Goal: Feedback & Contribution: Contribute content

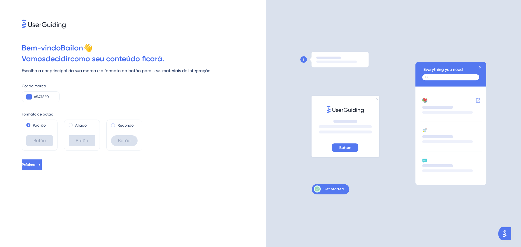
click at [112, 125] on span at bounding box center [113, 125] width 4 height 4
click at [117, 124] on input "radio" at bounding box center [117, 124] width 0 height 0
click at [31, 98] on button at bounding box center [28, 96] width 5 height 5
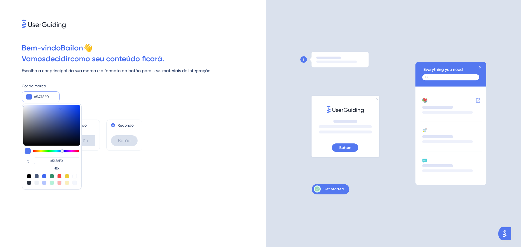
type input "#5477f0"
type input "#5477F0"
type input "#5471f0"
type input "#5471F0"
type input "#546cf0"
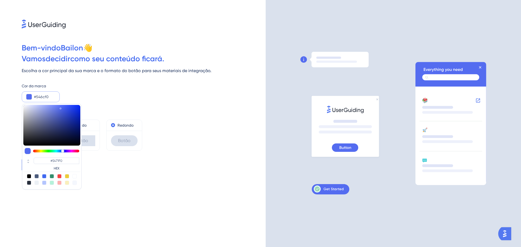
type input "#546CF0"
type input "#5461f0"
type input "#5466F0"
type input "#5854f0"
type input "#5854F0"
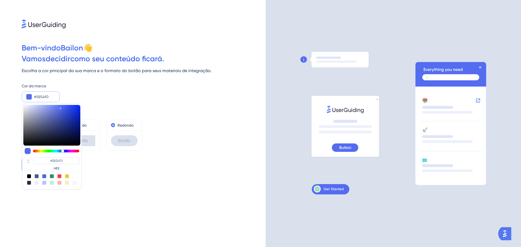
type input "#5d54f0"
type input "#5D54F0"
type input "#6854f0"
type input "#6354F0"
type input "#6e54f0"
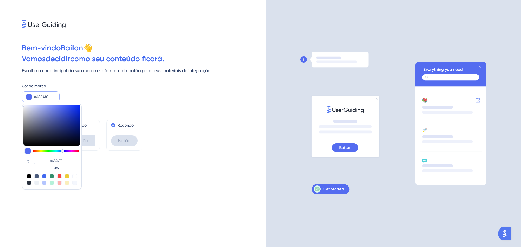
type input "#6854F0"
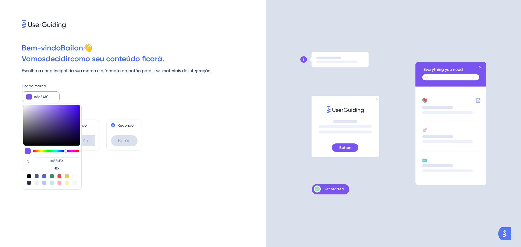
type input "#7954f0"
type input "#7954F0"
type input "#7354f0"
type input "#7354F0"
type input "#6e54f0"
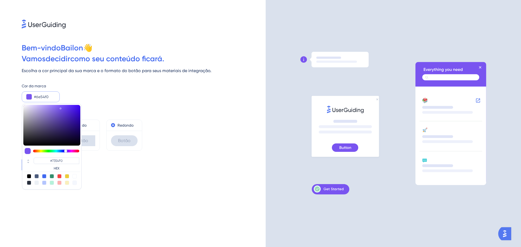
type input "#6E54F0"
type input "#5d54f0"
type input "#5D54F0"
type input "#5854f0"
type input "#5854F0"
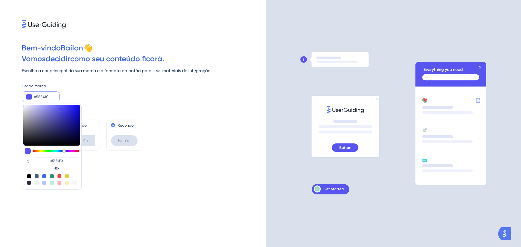
type input "#545bf0"
type input "#545BF0"
type input "#5461f0"
type input "#5461F0"
type input "#546cf0"
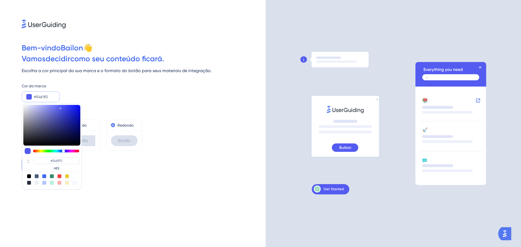
type input "#546CF0"
type input "#5471f0"
type input "#5471F0"
type input "#5477f0"
type input "#5477F0"
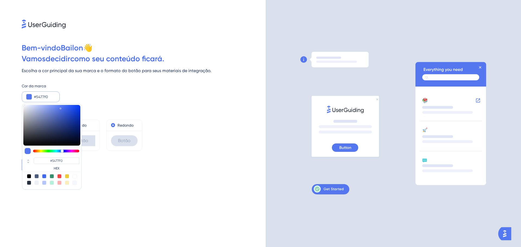
click at [62, 150] on div at bounding box center [62, 151] width 3 height 3
type input "#3a59c3"
type input "#3A59C3"
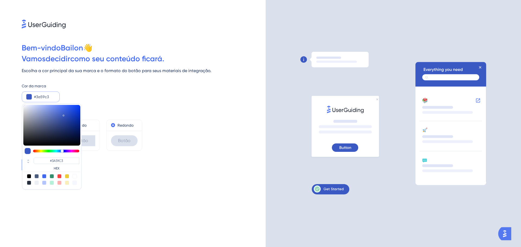
type input "#3a5ac5"
type input "#3A5AC5"
click at [64, 114] on div at bounding box center [51, 125] width 57 height 41
type input "#4366db"
type input "#4366DB"
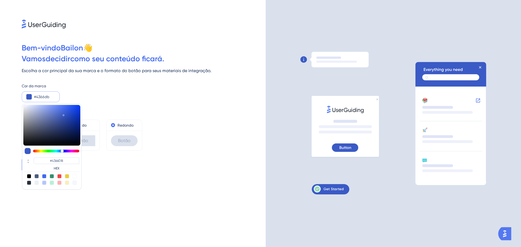
type input "#4467db"
type input "#4467DB"
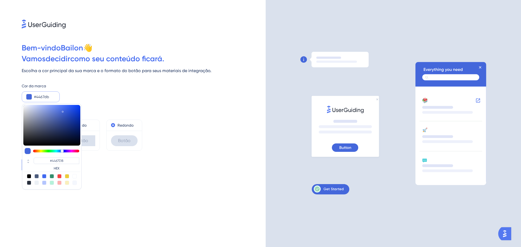
click at [63, 110] on div at bounding box center [51, 125] width 57 height 41
type input "#4569df"
type input "#4569DF"
type input "#436bee"
type input "#436BEE"
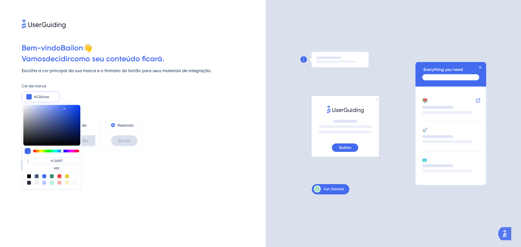
type input "#426aec"
type input "#426AEC"
type input "#436aeb"
type input "#436AEB"
type input "#4268e7"
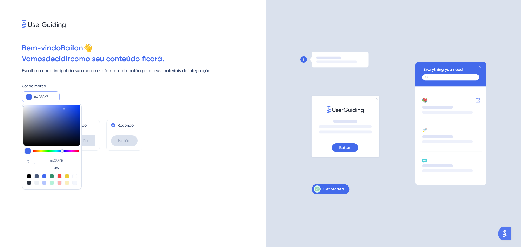
type input "#4268E7"
type input "#4167e4"
type input "#4167E4"
type input "#4166e2"
type input "#4166E2"
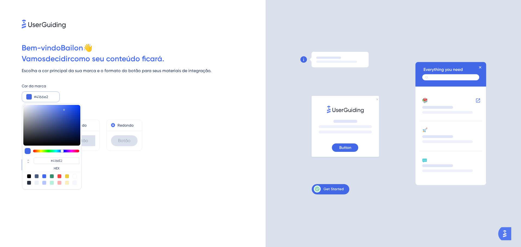
type input "#4065e2"
type input "#4065E2"
type input "#3e64e2"
type input "#3E64E2"
type input "#3d64e2"
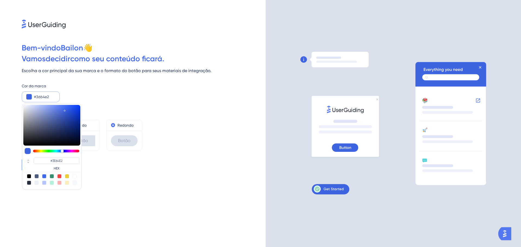
type input "#3D64E2"
type input "#3c63e2"
type input "#3C63E2"
click at [65, 110] on div at bounding box center [51, 125] width 57 height 41
type input "#3c7ee2"
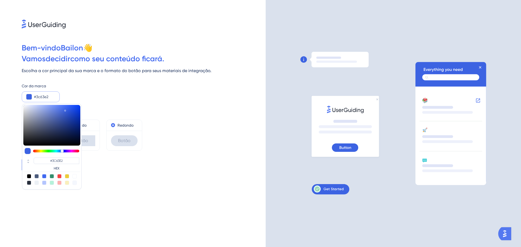
type input "#3C7EE2"
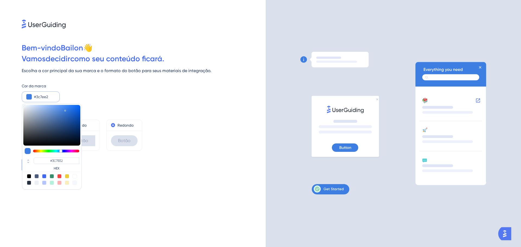
click at [61, 150] on div at bounding box center [60, 151] width 3 height 3
type input "#2869cc"
type input "#2869CC"
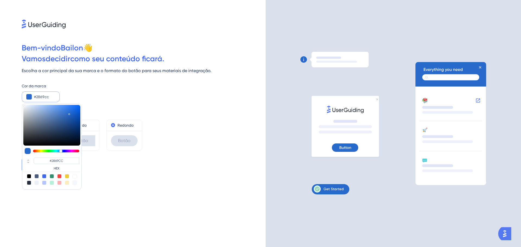
click at [69, 113] on div at bounding box center [51, 125] width 57 height 41
click at [156, 164] on div "Próximo" at bounding box center [144, 165] width 244 height 11
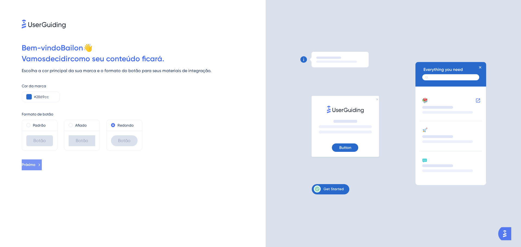
click at [42, 164] on button "Próximo" at bounding box center [32, 165] width 20 height 11
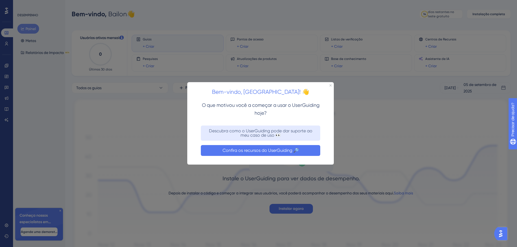
click at [238, 155] on button "Confira os recursos do UserGuiding 🔎" at bounding box center [260, 150] width 119 height 11
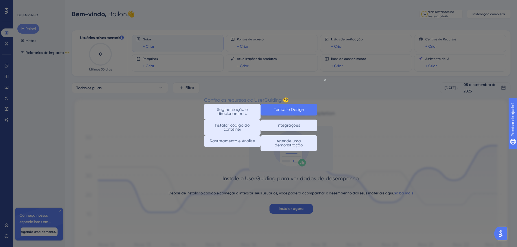
click at [272, 109] on button "Temas e Design" at bounding box center [289, 110] width 56 height 12
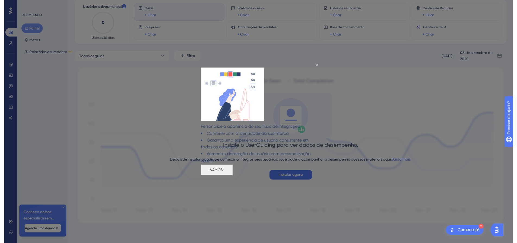
scroll to position [33, 0]
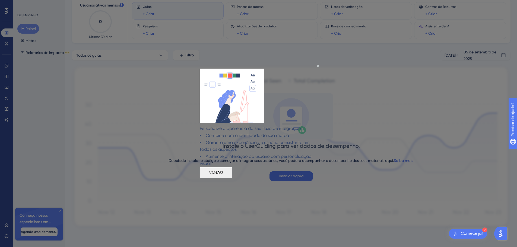
click at [223, 174] on font "VAMOS!" at bounding box center [216, 173] width 14 height 4
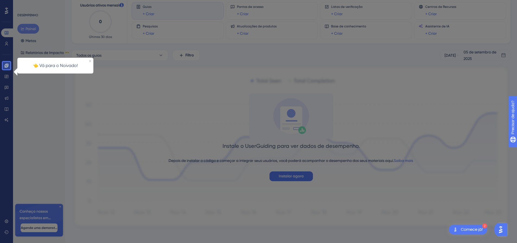
scroll to position [37, 0]
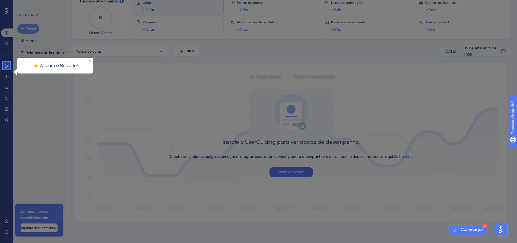
click at [74, 66] on font "👈 Vá para o Noivado!" at bounding box center [55, 65] width 45 height 5
click at [5, 64] on icon at bounding box center [6, 66] width 4 height 4
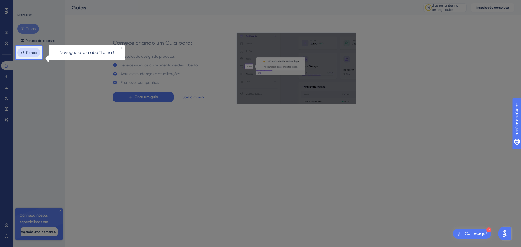
click at [35, 53] on font "Temas" at bounding box center [31, 53] width 11 height 4
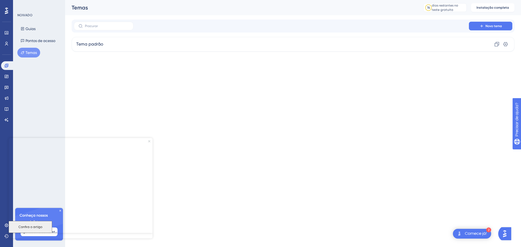
click at [149, 141] on icon "Fechar visualização" at bounding box center [149, 141] width 2 height 2
click at [60, 210] on icon at bounding box center [60, 210] width 3 height 3
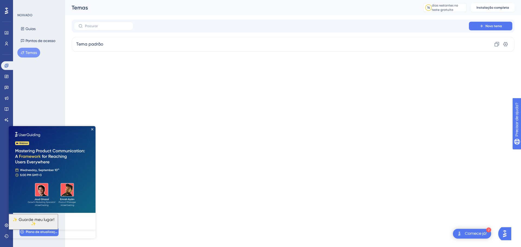
click at [29, 53] on font "Temas" at bounding box center [31, 53] width 11 height 4
click at [112, 40] on div "Tema padrão Clone Configurações" at bounding box center [293, 44] width 443 height 15
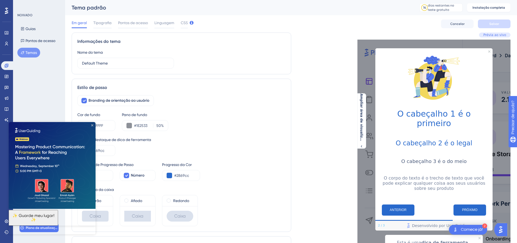
click at [93, 125] on icon "Fechar visualização" at bounding box center [92, 125] width 2 height 2
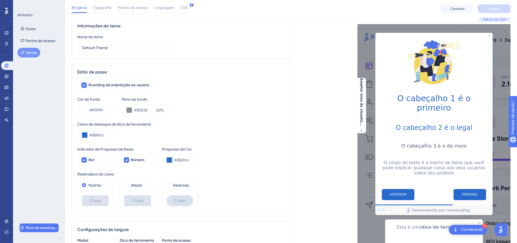
scroll to position [27, 0]
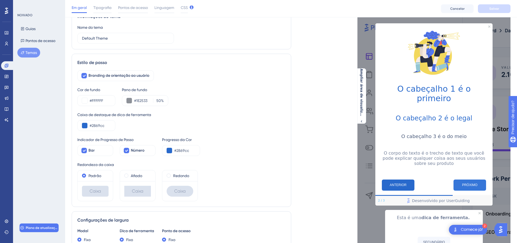
click at [473, 180] on button "PRÓXIMO" at bounding box center [470, 185] width 33 height 11
click at [453, 181] on div "PRÓXIMO" at bounding box center [460, 185] width 52 height 11
click at [458, 181] on button "PRÓXIMO" at bounding box center [470, 185] width 33 height 11
click at [473, 183] on font "PRÓXIMO" at bounding box center [469, 185] width 15 height 4
click at [409, 181] on button "ANTERIOR" at bounding box center [398, 185] width 33 height 11
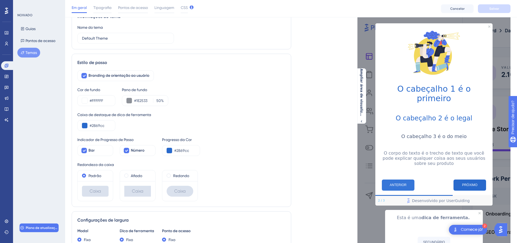
click at [395, 183] on font "ANTERIOR" at bounding box center [398, 185] width 17 height 4
click at [489, 26] on icon "Fechar visualização" at bounding box center [490, 27] width 2 height 2
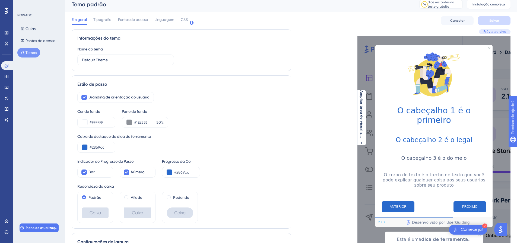
scroll to position [0, 0]
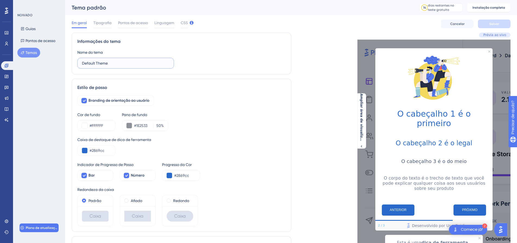
click at [113, 63] on input "Default Theme" at bounding box center [125, 63] width 87 height 6
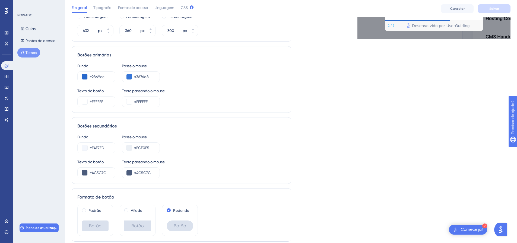
scroll to position [225, 0]
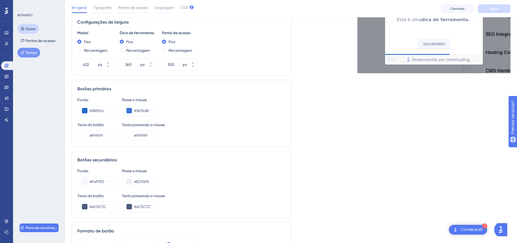
click at [25, 28] on button "Guias" at bounding box center [27, 29] width 21 height 10
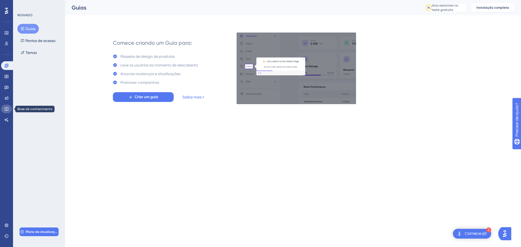
click at [3, 109] on link at bounding box center [6, 109] width 11 height 9
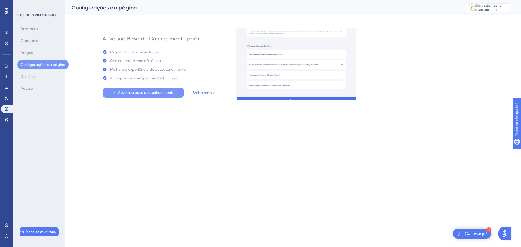
click at [113, 91] on icon at bounding box center [114, 93] width 5 height 5
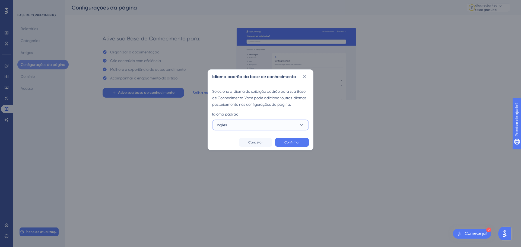
click at [245, 125] on button "Inglês" at bounding box center [260, 125] width 97 height 11
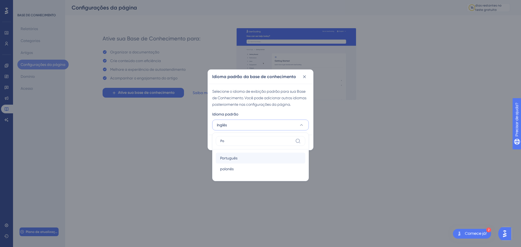
type input "Po"
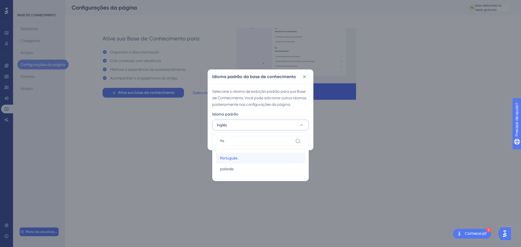
click at [244, 159] on div "Português Português" at bounding box center [260, 158] width 81 height 11
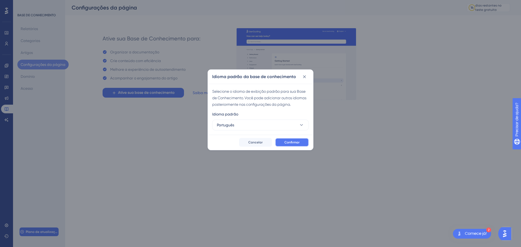
click at [304, 142] on button "Confirmar" at bounding box center [292, 142] width 34 height 9
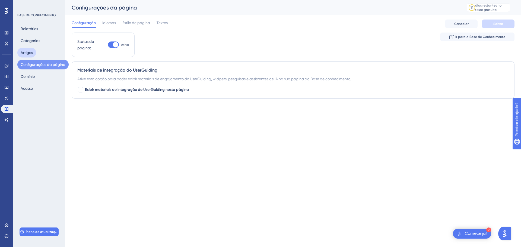
click at [32, 54] on font "Artigos" at bounding box center [27, 53] width 12 height 4
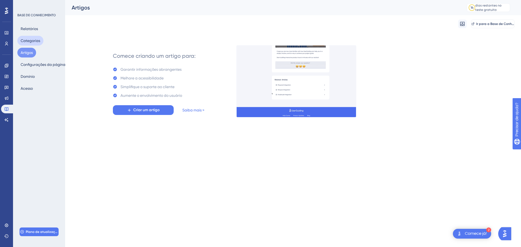
click at [36, 39] on font "Categorias" at bounding box center [31, 41] width 20 height 4
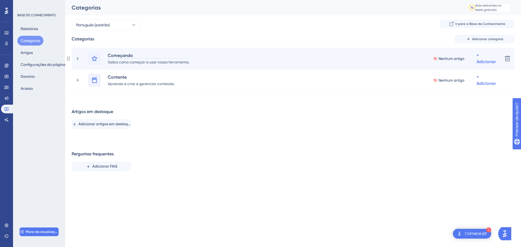
click at [117, 53] on font "Começando" at bounding box center [120, 55] width 25 height 5
click at [104, 56] on div "Começando Saiba como começar a usar nossa ferramenta." at bounding box center [141, 58] width 106 height 13
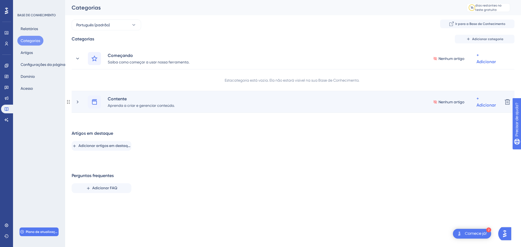
click at [122, 92] on div "Contente Aprenda a criar e gerenciar conteúdo. Nenhum artigo + Adicionar Excluir" at bounding box center [293, 102] width 443 height 22
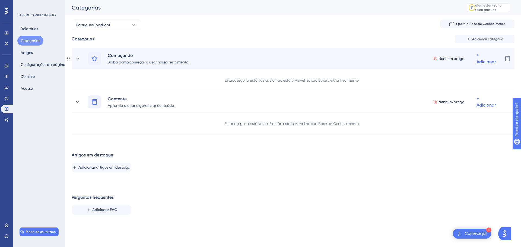
drag, startPoint x: 67, startPoint y: 59, endPoint x: 280, endPoint y: 64, distance: 212.4
click at [280, 64] on div "Começando Saiba como começar a usar nossa ferramenta. Nenhum artigo + Adicionar" at bounding box center [293, 58] width 411 height 13
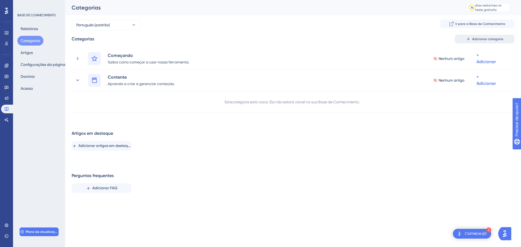
click at [471, 39] on icon at bounding box center [469, 39] width 4 height 4
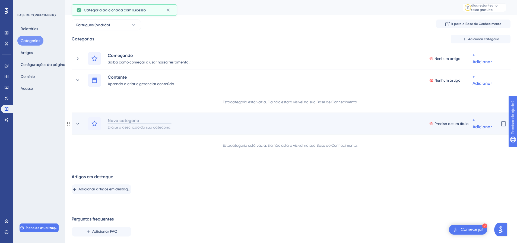
click at [131, 121] on font "Nova categoria" at bounding box center [124, 120] width 32 height 5
click at [24, 87] on font "Acesso" at bounding box center [27, 88] width 12 height 4
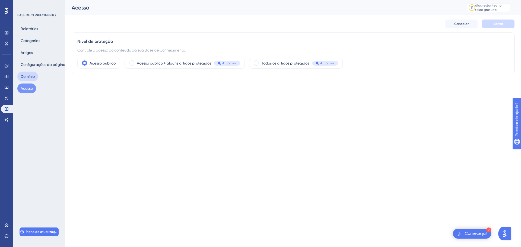
click at [32, 76] on font "Domínio" at bounding box center [28, 76] width 14 height 4
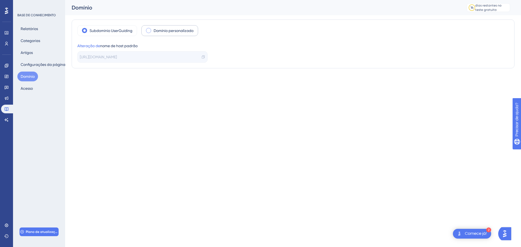
click at [149, 32] on span at bounding box center [148, 30] width 5 height 5
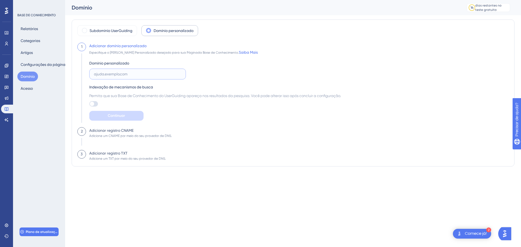
click at [97, 75] on input "text" at bounding box center [137, 74] width 87 height 6
type input "central_de_ajuda"
click at [194, 103] on div "Permita que sua Base de Conhecimento do UserGuiding apareça nos resultados da p…" at bounding box center [215, 100] width 252 height 14
click at [131, 71] on label "central_de_ajuda" at bounding box center [137, 74] width 97 height 11
click at [131, 71] on input "central_de_ajuda" at bounding box center [137, 74] width 87 height 6
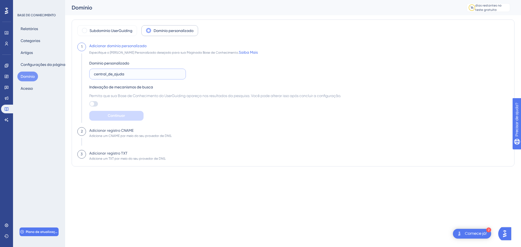
click at [131, 71] on input "central_de_ajuda" at bounding box center [137, 74] width 87 height 6
click at [32, 53] on font "Artigos" at bounding box center [27, 53] width 12 height 4
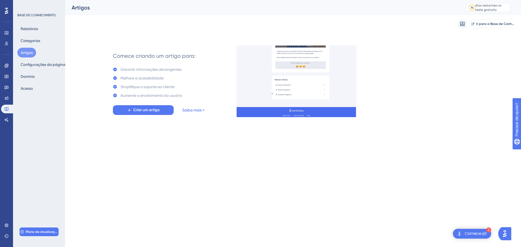
click at [192, 111] on font "Saiba mais >" at bounding box center [193, 110] width 22 height 4
click at [154, 113] on span "Criar um artigo" at bounding box center [146, 110] width 26 height 7
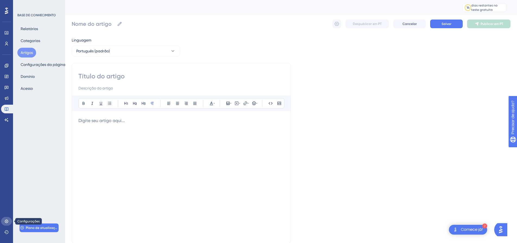
click at [5, 222] on icon at bounding box center [7, 222] width 4 height 4
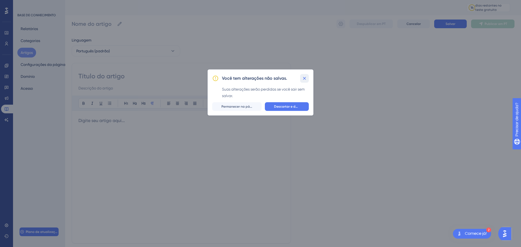
click at [308, 78] on button at bounding box center [304, 78] width 9 height 9
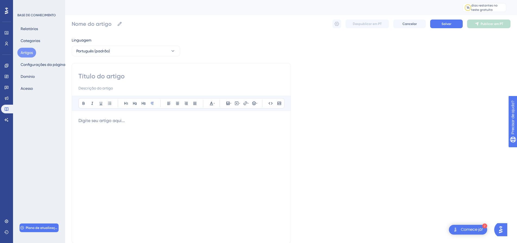
click at [121, 78] on input at bounding box center [181, 76] width 206 height 9
type input "A"
type input "Aq"
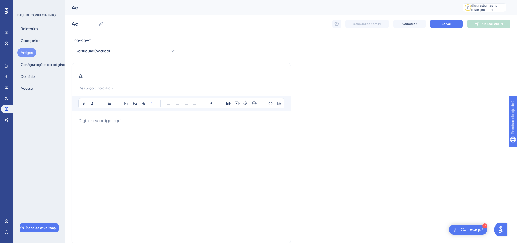
type input "A1"
click at [23, 42] on font "Categorias" at bounding box center [31, 41] width 20 height 4
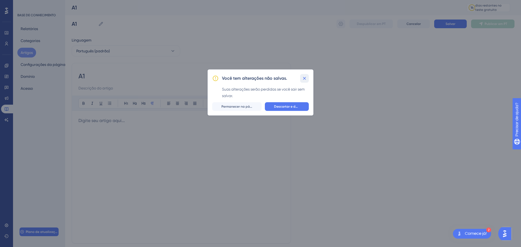
click at [307, 79] on icon at bounding box center [304, 78] width 5 height 5
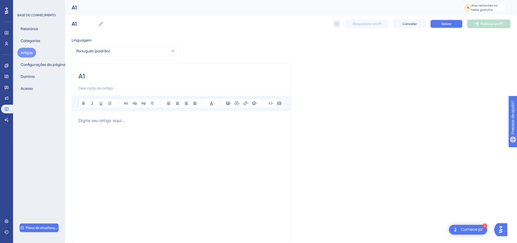
click at [448, 25] on font "Salvar" at bounding box center [447, 24] width 10 height 4
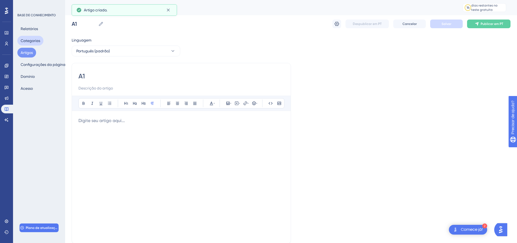
click at [38, 41] on font "Categorias" at bounding box center [31, 41] width 20 height 4
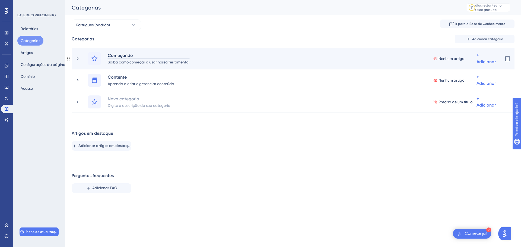
click at [125, 55] on font "Começando" at bounding box center [120, 55] width 25 height 5
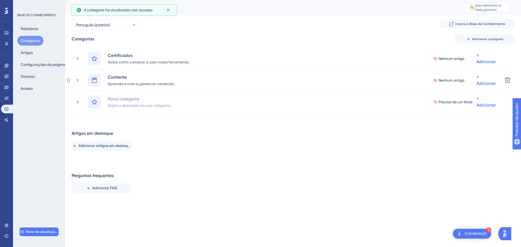
click at [124, 76] on font "Contente" at bounding box center [117, 77] width 19 height 5
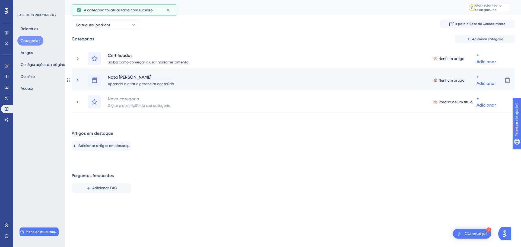
click at [130, 78] on font "Nota [PERSON_NAME]" at bounding box center [130, 77] width 44 height 5
click at [135, 77] on div "Nota [PERSON_NAME]" at bounding box center [141, 77] width 67 height 7
click at [119, 76] on font "Nota [PERSON_NAME]" at bounding box center [130, 77] width 44 height 5
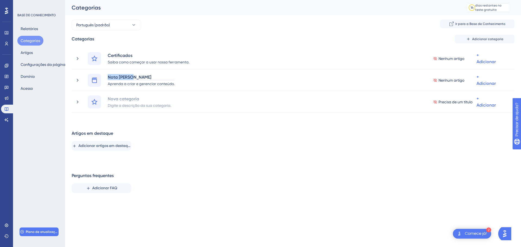
click at [115, 67] on div at bounding box center [115, 67] width 0 height 0
click at [225, 130] on div "Desempenho Usuários Noivado Widgets Opinião Atualizações de produtos Base de co…" at bounding box center [293, 103] width 456 height 206
click at [189, 150] on div "Artigos em destaque Adicionar artigos em destaque" at bounding box center [293, 140] width 443 height 21
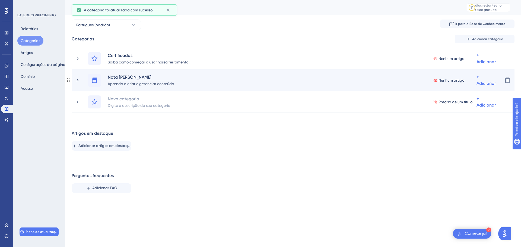
click at [137, 80] on div "Nota [PERSON_NAME]" at bounding box center [141, 77] width 67 height 7
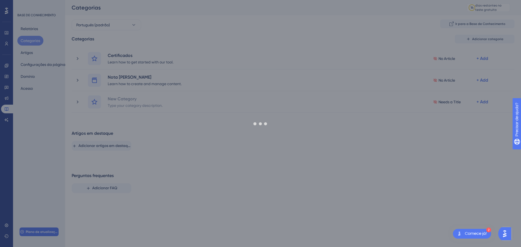
click at [162, 136] on div "Desempenho Usuários Noivado Widgets Opinião Atualizações de produtos Base de co…" at bounding box center [293, 103] width 456 height 206
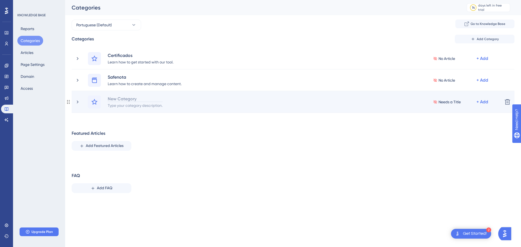
click at [123, 99] on div "New Category" at bounding box center [135, 99] width 55 height 7
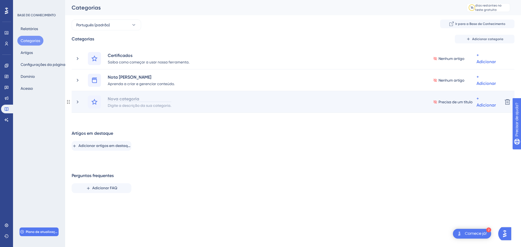
click at [125, 99] on font "Nova categoria" at bounding box center [124, 98] width 32 height 5
click at [208, 139] on div "Desempenho Usuários Noivado Widgets Opinião Atualizações de produtos Base de co…" at bounding box center [293, 103] width 456 height 206
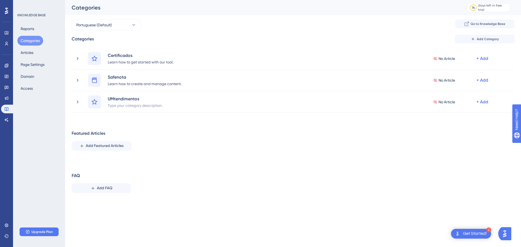
drag, startPoint x: 160, startPoint y: 158, endPoint x: 162, endPoint y: 146, distance: 12.1
click at [161, 157] on div "Categories Add Category Certificados Learn how to get started with our tool. No…" at bounding box center [293, 116] width 443 height 163
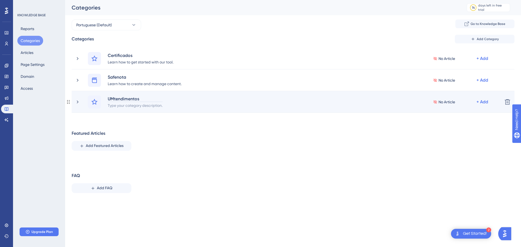
click at [131, 99] on div "UMtendimentos" at bounding box center [135, 99] width 55 height 7
click at [135, 99] on div "UMtendimentos" at bounding box center [135, 99] width 55 height 7
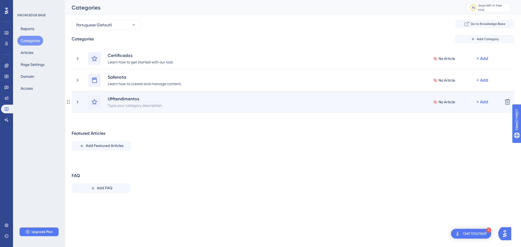
click at [137, 99] on div "UMtendimentos" at bounding box center [135, 99] width 55 height 7
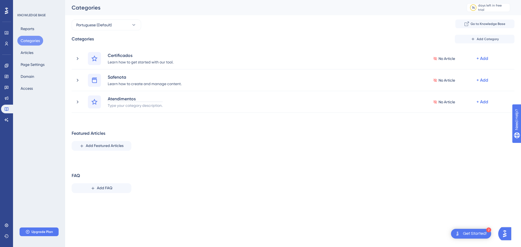
click at [178, 156] on div "Performance Users Engagement Widgets Feedback Product Updates Knowledge Base AI…" at bounding box center [293, 103] width 456 height 206
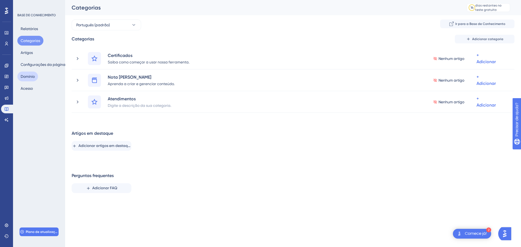
click at [29, 77] on font "Domínio" at bounding box center [28, 76] width 14 height 4
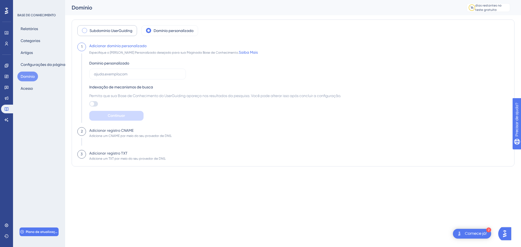
click at [86, 30] on span at bounding box center [84, 30] width 5 height 5
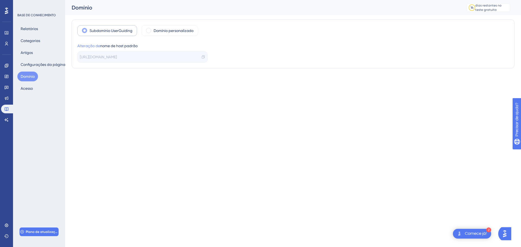
click at [89, 46] on font "Alteração de" at bounding box center [88, 46] width 23 height 4
click at [89, 44] on font "Alteração de" at bounding box center [88, 46] width 23 height 4
click at [150, 32] on span at bounding box center [148, 30] width 5 height 5
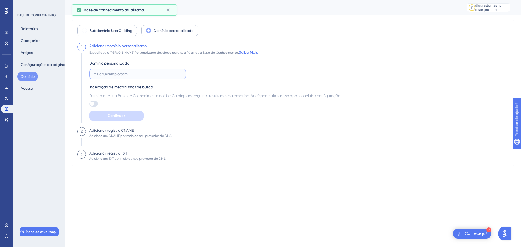
drag, startPoint x: 102, startPoint y: 71, endPoint x: 103, endPoint y: 75, distance: 4.3
click at [102, 72] on input "text" at bounding box center [137, 74] width 87 height 6
click at [28, 88] on font "Acesso" at bounding box center [27, 88] width 12 height 4
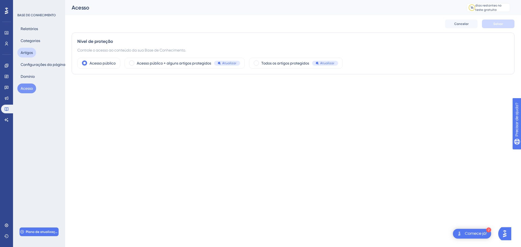
click at [23, 51] on font "Artigos" at bounding box center [27, 53] width 12 height 4
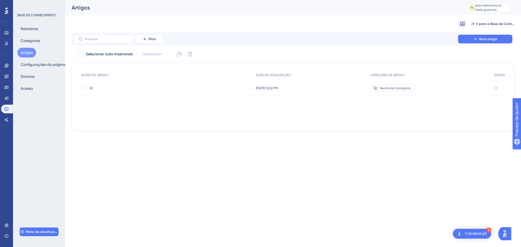
click at [403, 89] on font "Nenhuma categoria" at bounding box center [395, 88] width 31 height 4
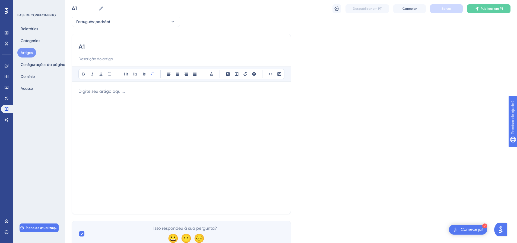
scroll to position [48, 0]
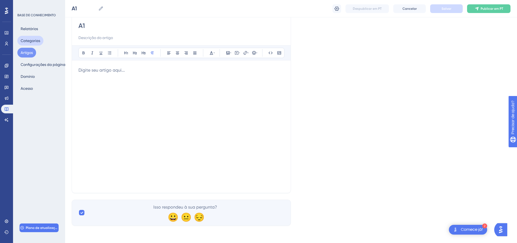
click at [29, 38] on font "Categorias" at bounding box center [31, 40] width 20 height 7
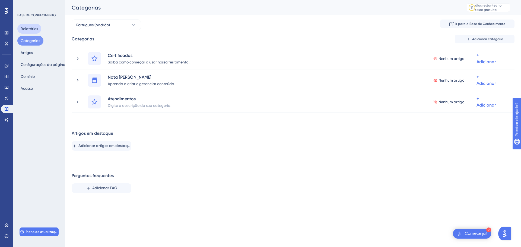
click at [31, 24] on button "Relatórios" at bounding box center [29, 29] width 24 height 10
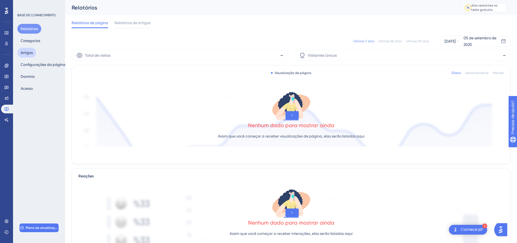
click at [30, 52] on font "Artigos" at bounding box center [27, 53] width 12 height 4
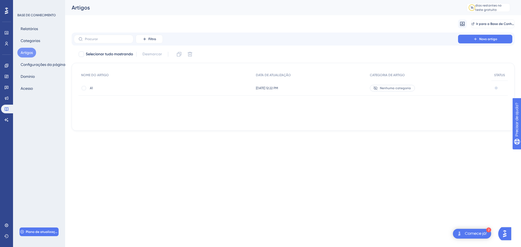
click at [91, 89] on font "A1" at bounding box center [91, 88] width 3 height 4
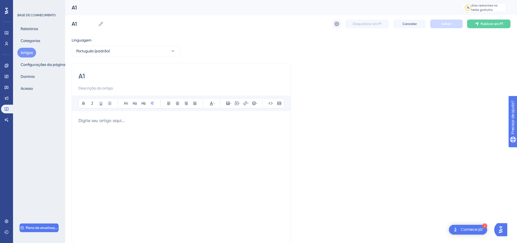
click at [29, 52] on font "Artigos" at bounding box center [27, 53] width 12 height 4
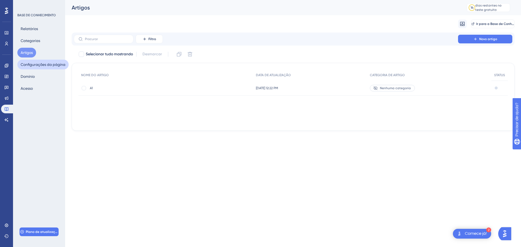
click at [46, 65] on font "Configurações da página" at bounding box center [43, 64] width 45 height 4
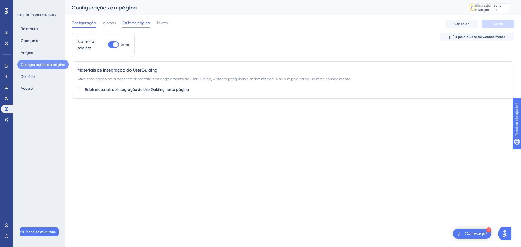
click at [136, 23] on font "Estilo de página" at bounding box center [136, 23] width 28 height 4
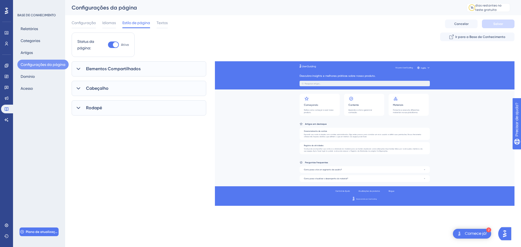
click at [86, 107] on font "Rodapé" at bounding box center [94, 107] width 16 height 5
click at [86, 108] on font "Rodapé" at bounding box center [94, 107] width 16 height 5
click at [86, 70] on div "Elementos Compartilhados" at bounding box center [139, 68] width 135 height 15
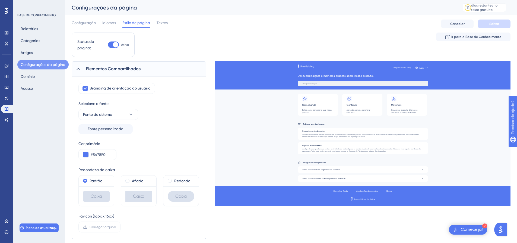
click at [86, 70] on div "Elementos Compartilhados" at bounding box center [139, 68] width 135 height 15
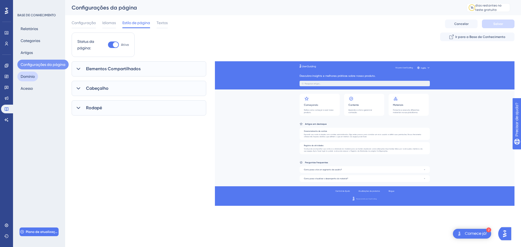
click at [35, 78] on button "Domínio" at bounding box center [27, 77] width 21 height 10
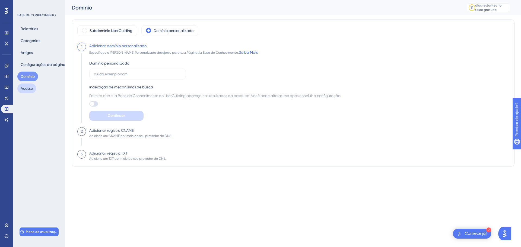
click at [31, 86] on font "Acesso" at bounding box center [27, 88] width 12 height 7
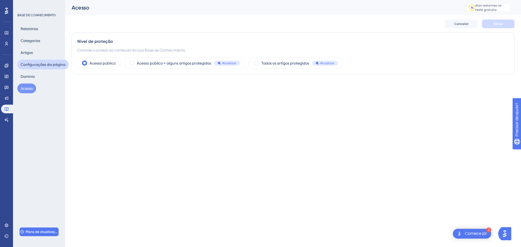
click at [30, 65] on font "Configurações da página" at bounding box center [43, 64] width 45 height 4
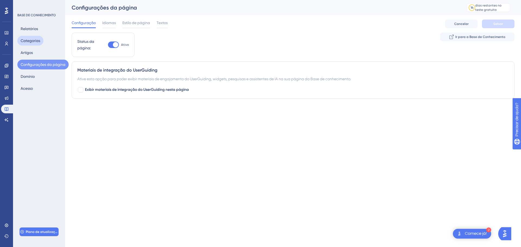
click at [32, 40] on font "Categorias" at bounding box center [31, 41] width 20 height 4
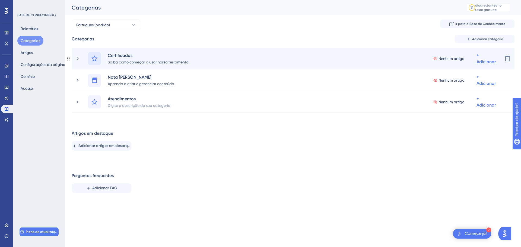
click at [92, 59] on icon at bounding box center [94, 58] width 7 height 7
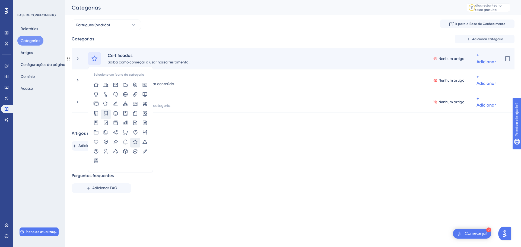
click at [106, 113] on icon at bounding box center [105, 113] width 5 height 5
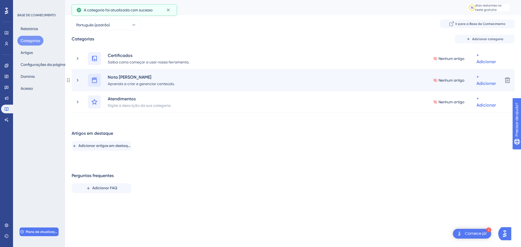
click at [94, 81] on icon at bounding box center [94, 80] width 7 height 7
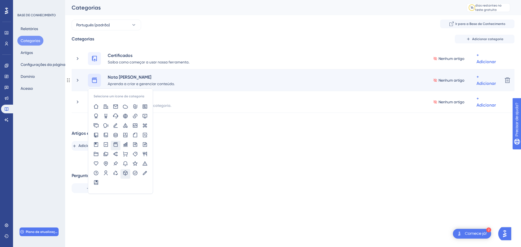
click at [124, 173] on icon at bounding box center [125, 173] width 5 height 5
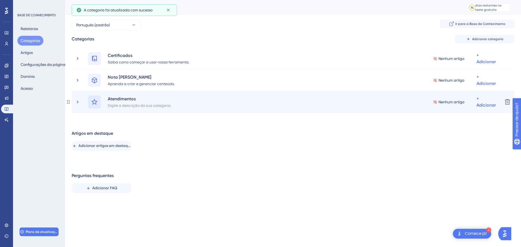
click at [94, 103] on icon at bounding box center [94, 102] width 7 height 7
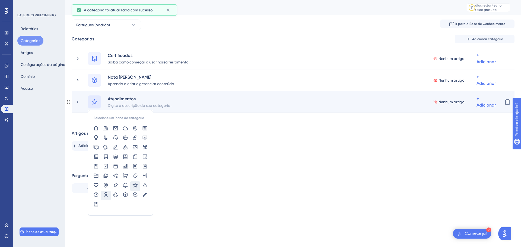
click at [106, 194] on icon at bounding box center [105, 194] width 5 height 5
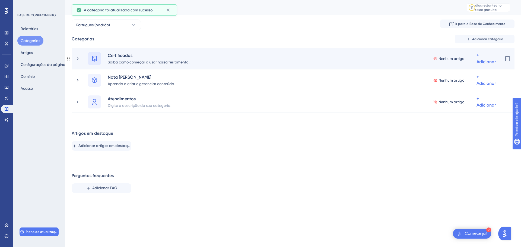
click at [95, 59] on icon at bounding box center [94, 59] width 5 height 6
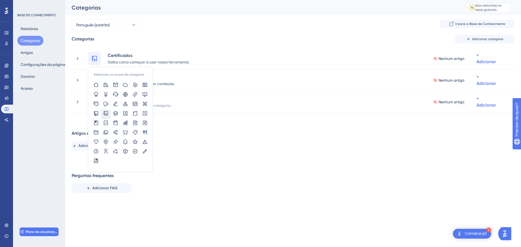
click at [40, 107] on div "BASE DE CONHECIMENTO Relatórios Categorias Artigos Configurações da página Domí…" at bounding box center [39, 123] width 52 height 247
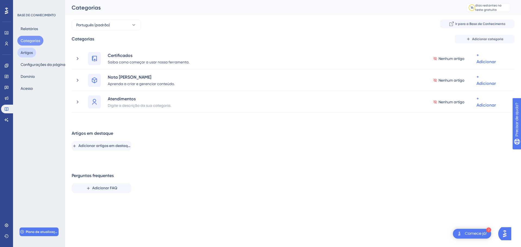
click at [33, 51] on font "Artigos" at bounding box center [27, 53] width 12 height 4
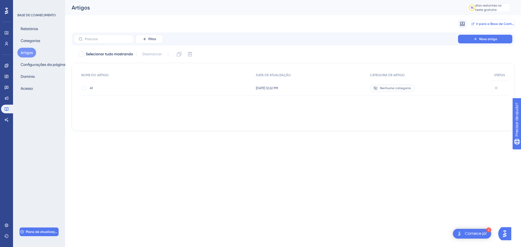
click at [480, 24] on font "Ir para a Base de Conhecimento" at bounding box center [502, 24] width 50 height 4
click at [462, 24] on icon at bounding box center [462, 23] width 5 height 5
click at [30, 91] on font "Acesso" at bounding box center [27, 88] width 12 height 7
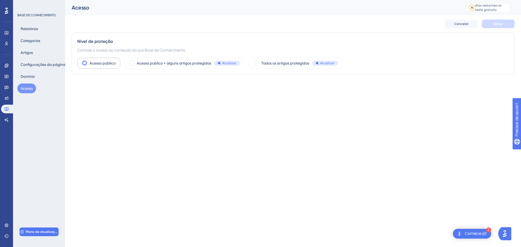
click at [97, 61] on font "Acesso público" at bounding box center [103, 63] width 26 height 4
click at [29, 74] on font "Domínio" at bounding box center [28, 76] width 14 height 7
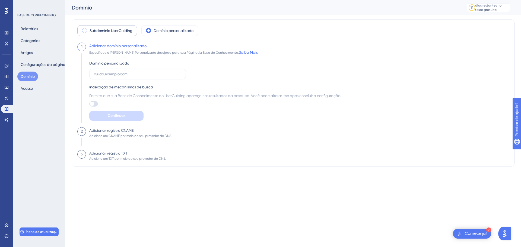
click at [118, 31] on font "Subdomínio UserGuiding" at bounding box center [111, 31] width 43 height 4
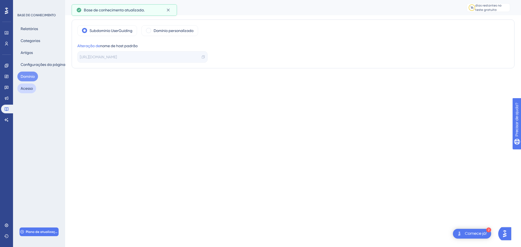
click at [29, 89] on font "Acesso" at bounding box center [27, 88] width 12 height 4
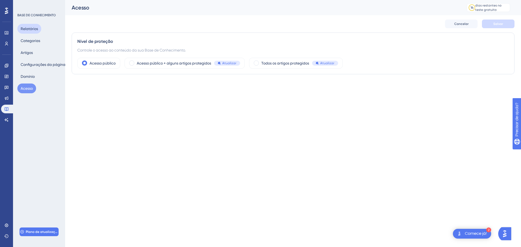
click at [30, 26] on font "Relatórios" at bounding box center [29, 29] width 17 height 7
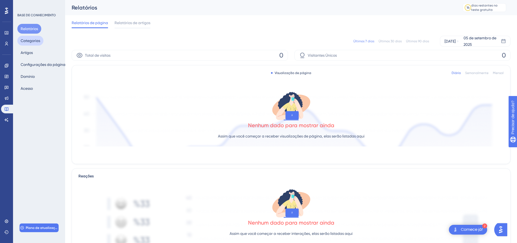
click at [33, 41] on font "Categorias" at bounding box center [31, 41] width 20 height 4
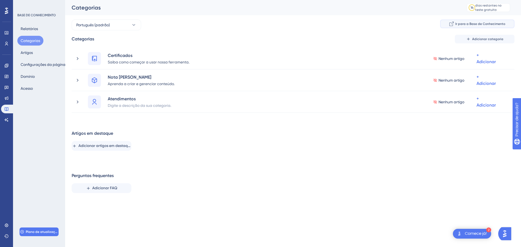
click at [486, 24] on font "Ir para a Base de Conhecimento" at bounding box center [481, 24] width 50 height 4
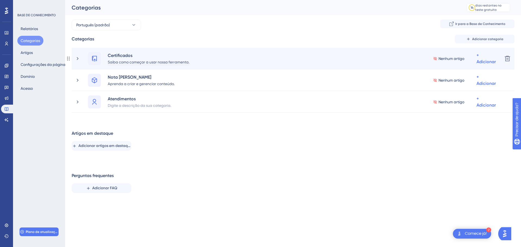
click at [151, 59] on div "Saiba como começar a usar nossa ferramenta." at bounding box center [149, 62] width 82 height 7
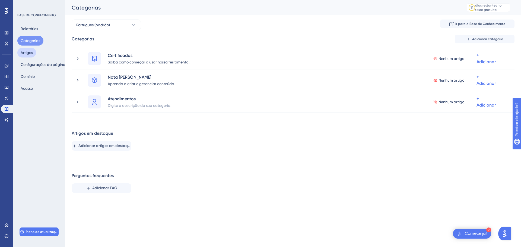
click at [65, 48] on div "Desempenho Usuários Noivado Widgets Opinião Atualizações de produtos Base de co…" at bounding box center [293, 103] width 456 height 206
click at [30, 53] on font "Artigos" at bounding box center [27, 53] width 12 height 4
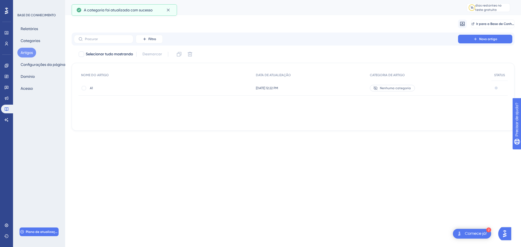
click at [405, 87] on font "Nenhuma categoria" at bounding box center [395, 88] width 31 height 4
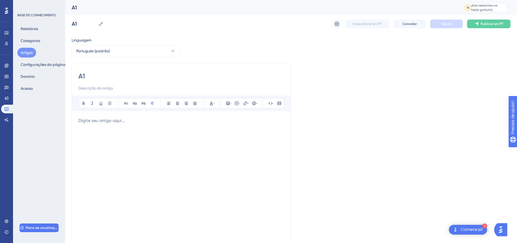
click at [326, 23] on div "A1 A1 Despublicar em PT Cancelar Salvar Publicar em PT" at bounding box center [291, 23] width 439 height 17
click at [336, 24] on icon at bounding box center [337, 24] width 5 height 4
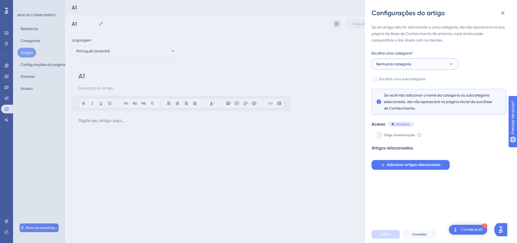
click at [399, 63] on font "Nenhuma categoria" at bounding box center [393, 64] width 35 height 4
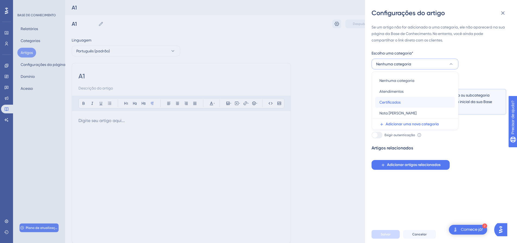
click at [397, 101] on font "Certificados" at bounding box center [390, 102] width 21 height 4
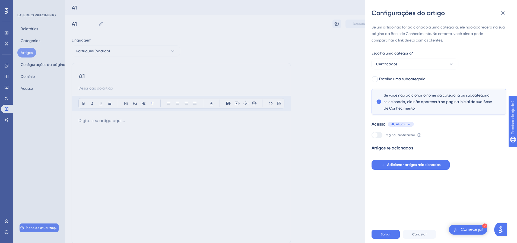
scroll to position [27, 0]
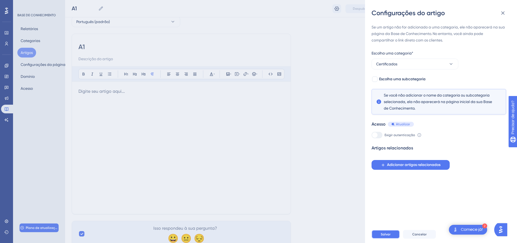
click at [385, 236] on button "Salvar" at bounding box center [386, 234] width 28 height 9
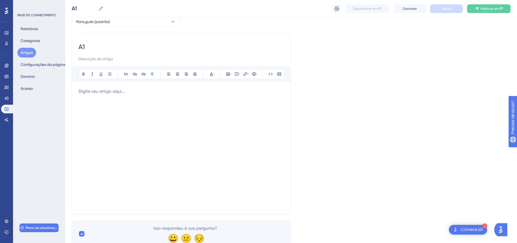
click at [147, 95] on div at bounding box center [181, 147] width 206 height 119
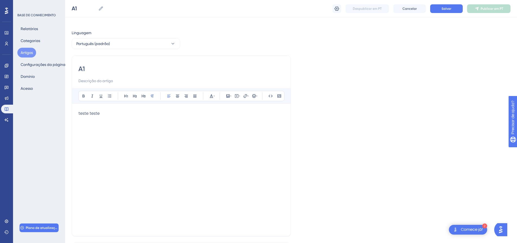
scroll to position [0, 0]
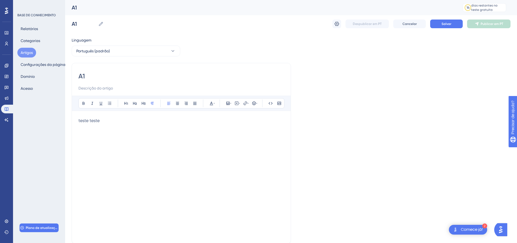
drag, startPoint x: 100, startPoint y: 121, endPoint x: 61, endPoint y: 119, distance: 38.6
click at [65, 119] on div "Desempenho Usuários Noivado Widgets Opinião Atualizações de produtos Base de co…" at bounding box center [291, 142] width 452 height 285
click at [114, 120] on p "teste teste" at bounding box center [181, 121] width 206 height 7
click at [104, 120] on p "teste teste" at bounding box center [181, 121] width 206 height 7
click at [104, 121] on p "teste teste" at bounding box center [181, 121] width 206 height 7
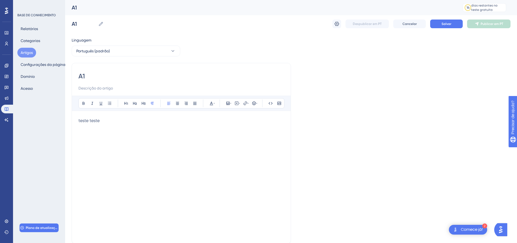
click at [104, 121] on p "teste teste" at bounding box center [181, 121] width 206 height 7
click at [446, 22] on span "Salvar" at bounding box center [447, 24] width 10 height 4
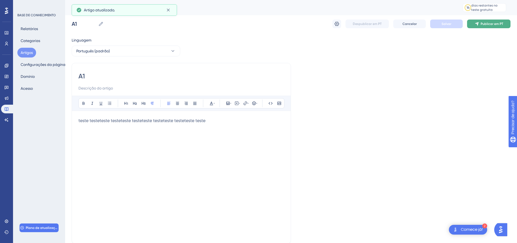
click at [486, 26] on button "Publicar em PT" at bounding box center [488, 24] width 43 height 9
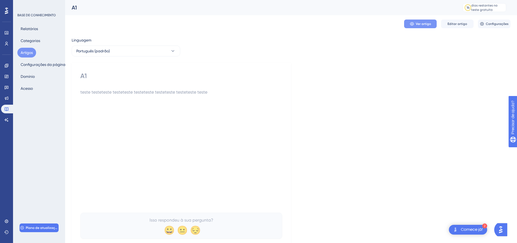
click at [421, 23] on font "Ver artigo" at bounding box center [423, 24] width 15 height 4
click at [40, 63] on font "Configurações da página" at bounding box center [43, 64] width 45 height 4
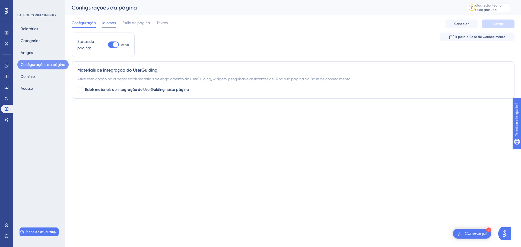
click at [109, 23] on font "Idiomas" at bounding box center [109, 23] width 14 height 4
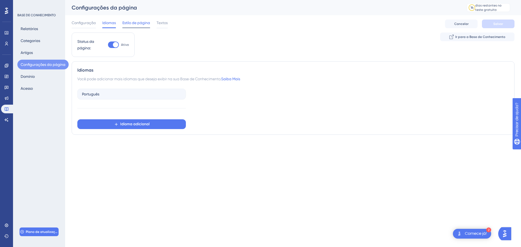
click at [128, 23] on font "Estilo de página" at bounding box center [136, 23] width 28 height 4
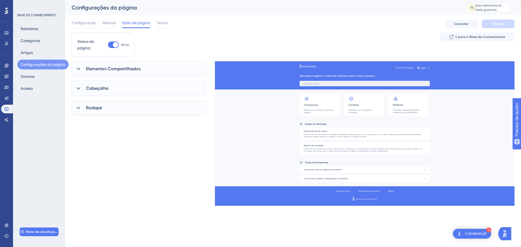
click at [304, 73] on div "Vá para UserGuiding Inglês Descubra insights e melhores práticas sobre nosso pr…" at bounding box center [365, 115] width 300 height 109
click at [156, 67] on div "Elementos Compartilhados" at bounding box center [139, 68] width 135 height 15
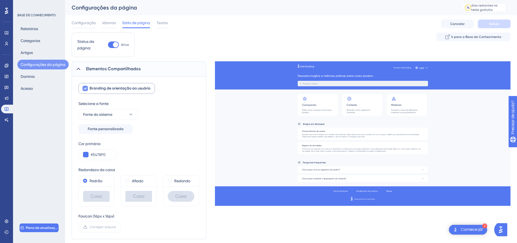
click at [85, 87] on icon at bounding box center [85, 88] width 3 height 4
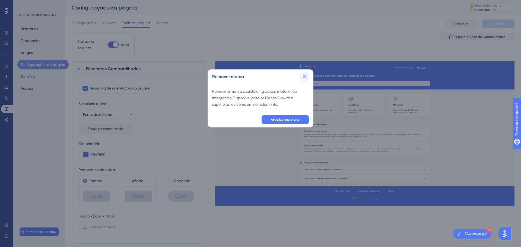
click at [309, 74] on button at bounding box center [304, 77] width 9 height 9
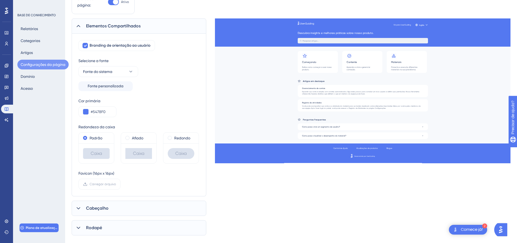
scroll to position [53, 0]
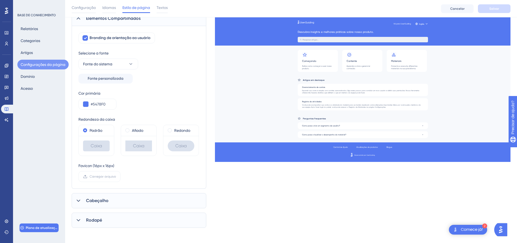
click at [79, 200] on icon at bounding box center [78, 200] width 5 height 5
click at [79, 199] on icon at bounding box center [78, 200] width 5 height 5
click at [81, 196] on div "Cabeçalho" at bounding box center [139, 200] width 135 height 15
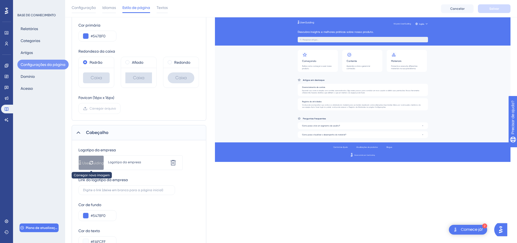
scroll to position [134, 0]
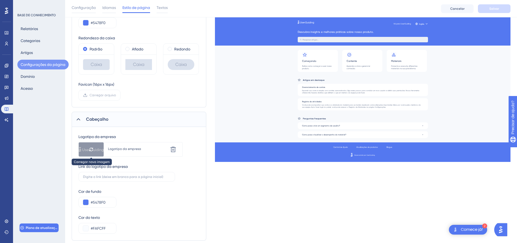
click at [92, 147] on icon at bounding box center [91, 149] width 4 height 4
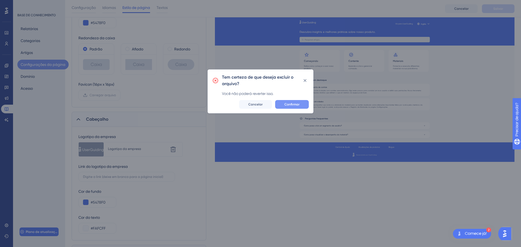
click at [297, 104] on font "Confirmar" at bounding box center [292, 105] width 15 height 4
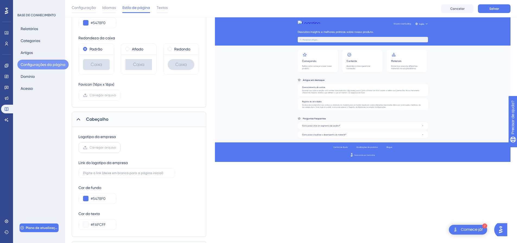
click at [92, 149] on font "Carregar arquivo" at bounding box center [103, 148] width 26 height 4
click at [116, 148] on input "Carregar arquivo" at bounding box center [116, 148] width 0 height 0
click at [92, 149] on font "Carregar arquivo" at bounding box center [103, 148] width 26 height 4
click at [116, 148] on input "Carregar arquivo" at bounding box center [116, 148] width 0 height 0
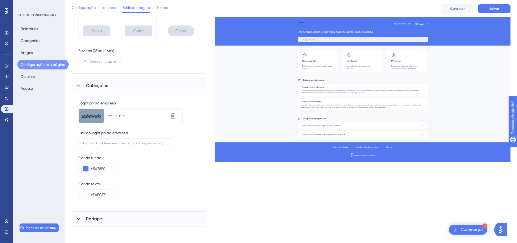
scroll to position [169, 0]
click at [89, 216] on font "Rodapé" at bounding box center [94, 218] width 16 height 5
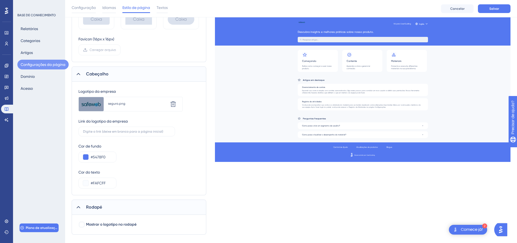
scroll to position [188, 0]
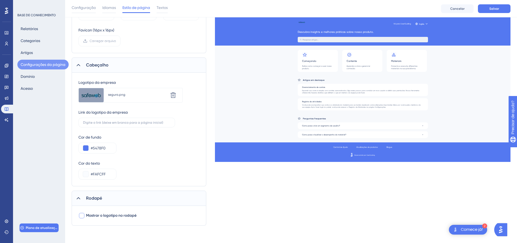
click at [82, 216] on div at bounding box center [81, 215] width 5 height 5
checkbox input "true"
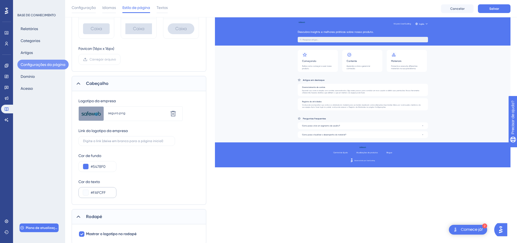
scroll to position [0, 0]
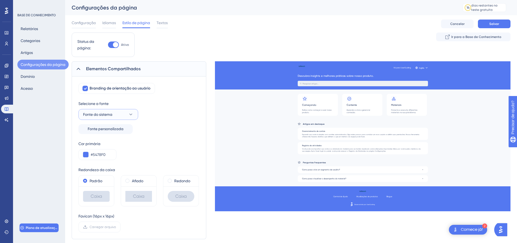
click at [116, 116] on button "Fonte do sistema" at bounding box center [108, 114] width 60 height 11
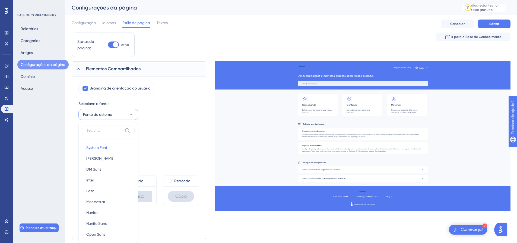
scroll to position [60, 0]
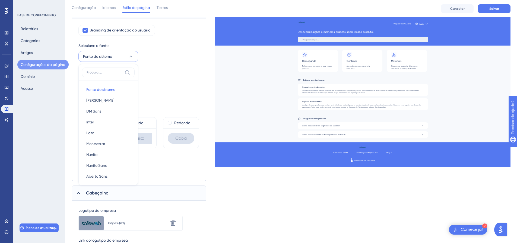
click at [133, 58] on icon at bounding box center [130, 56] width 5 height 5
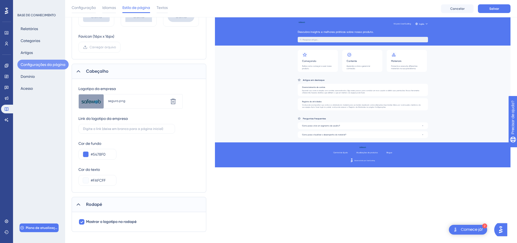
scroll to position [188, 0]
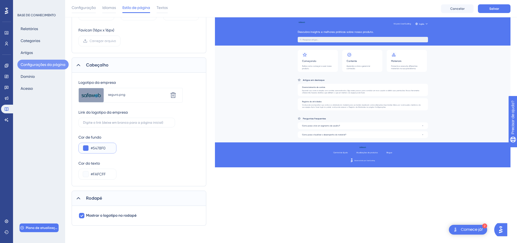
click at [87, 150] on button at bounding box center [85, 148] width 5 height 5
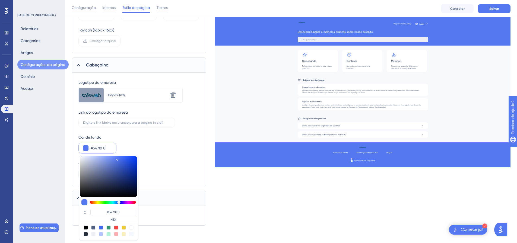
click at [92, 234] on div at bounding box center [93, 234] width 4 height 4
type input "#ecf0f5"
type input "#ECF0F5"
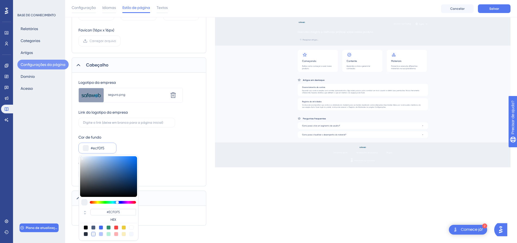
click at [102, 229] on div at bounding box center [101, 228] width 4 height 4
type input "#4169f0"
type input "#4169F0"
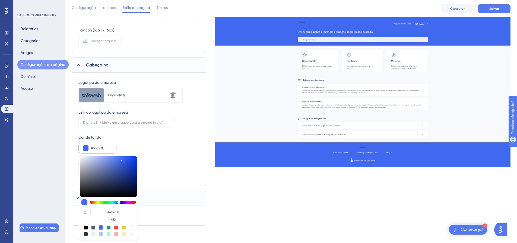
click at [95, 229] on div at bounding box center [93, 228] width 4 height 4
type input "#4c5c7c"
type input "#4C5C7C"
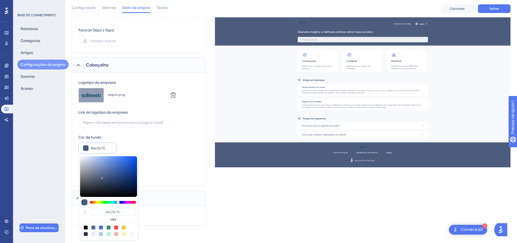
click at [100, 229] on div at bounding box center [101, 228] width 4 height 4
type input "#4169f0"
type input "#4169F0"
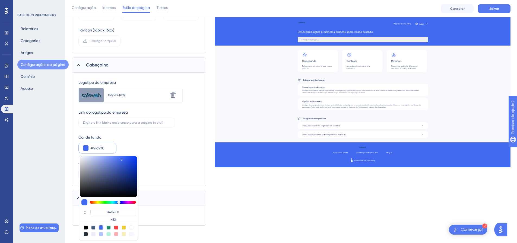
click at [169, 145] on div "Cor de fundo #4169f0 #4169F0 HEX" at bounding box center [138, 144] width 121 height 20
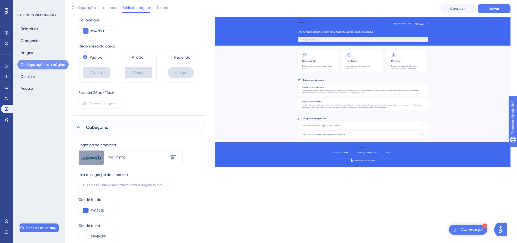
scroll to position [26, 0]
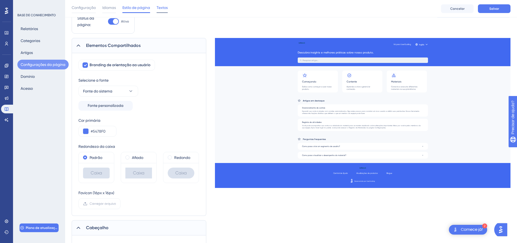
click at [165, 5] on font "Textos" at bounding box center [162, 7] width 11 height 4
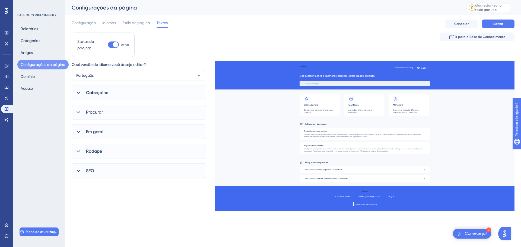
click at [153, 89] on div "Cabeçalho" at bounding box center [139, 92] width 135 height 15
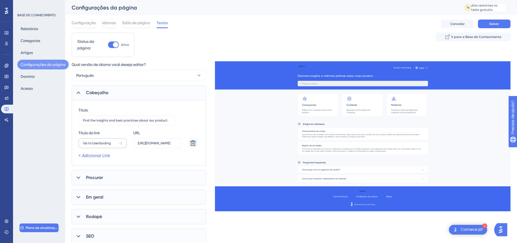
click at [118, 144] on label "Go to UserGuiding -2" at bounding box center [102, 143] width 48 height 10
click at [117, 144] on input "Go to UserGuiding" at bounding box center [100, 143] width 34 height 4
click at [118, 144] on label "Go to UserGuiding -2" at bounding box center [102, 143] width 48 height 10
click at [117, 144] on input "Go to UserGuiding" at bounding box center [100, 143] width 34 height 4
click at [155, 119] on input "Find the insights and best practices about our product." at bounding box center [126, 121] width 87 height 4
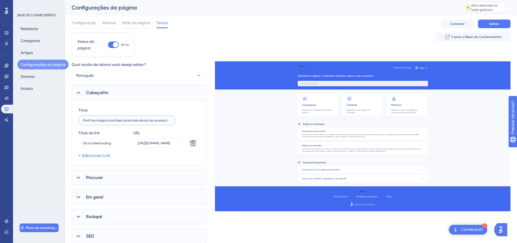
click at [155, 119] on input "Find the insights and best practices about our product." at bounding box center [126, 121] width 87 height 4
type input "B"
type input "Qual a sua dúvida?"
click at [101, 144] on input "Go to UserGuiding" at bounding box center [100, 143] width 34 height 4
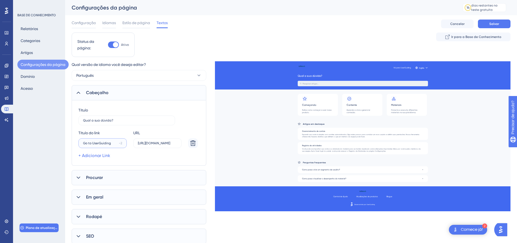
click at [112, 145] on input "Go to UserGuiding" at bounding box center [100, 143] width 34 height 4
type input "G"
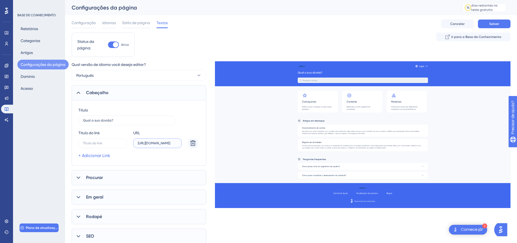
click at [150, 143] on input "[URL][DOMAIN_NAME]" at bounding box center [157, 143] width 39 height 4
click at [192, 140] on icon at bounding box center [193, 143] width 7 height 7
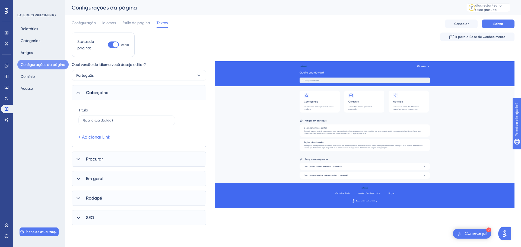
click at [81, 159] on div at bounding box center [78, 159] width 7 height 7
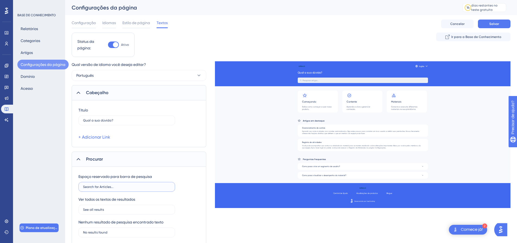
click at [104, 186] on input "Search for Articles..." at bounding box center [126, 187] width 87 height 4
click at [91, 187] on input "Buscar artigos" at bounding box center [126, 187] width 87 height 4
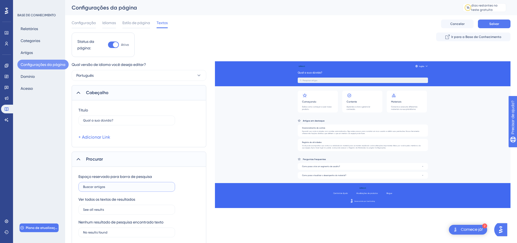
type input "Buscar artigos"
click at [184, 185] on div "Espaço reservado para barra de pesquisa Buscar artigos" at bounding box center [138, 183] width 121 height 18
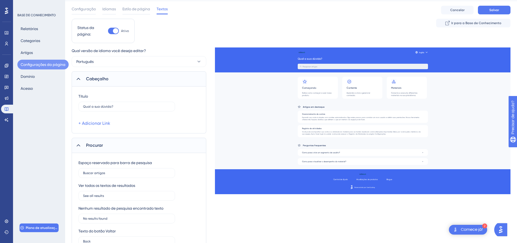
scroll to position [27, 0]
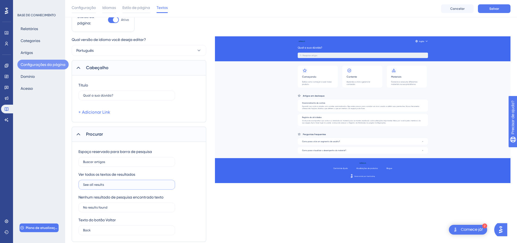
click at [121, 185] on input "See all results" at bounding box center [126, 185] width 87 height 4
click at [101, 184] on input "See all results" at bounding box center [126, 185] width 87 height 4
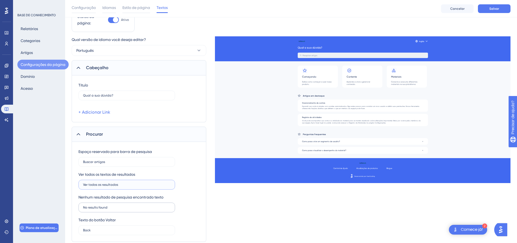
type input "Ver todos os resultados"
click at [128, 206] on input "No results found" at bounding box center [126, 208] width 87 height 4
click at [103, 209] on input "Nenhum resultado encontrado" at bounding box center [126, 208] width 87 height 4
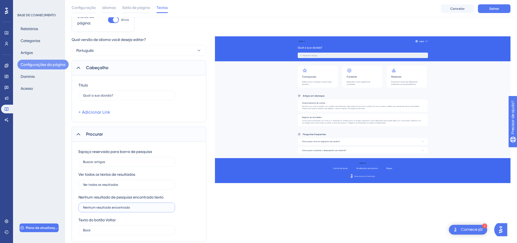
click at [103, 209] on input "Nenhum resultado encontrado" at bounding box center [126, 208] width 87 height 4
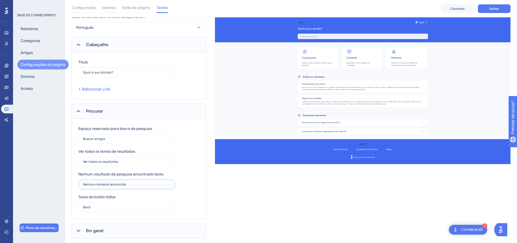
scroll to position [81, 0]
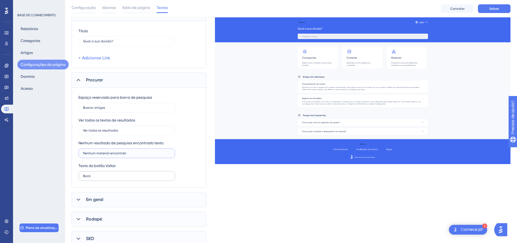
type input "Nenhum material encontrdo"
click at [108, 177] on input "Back" at bounding box center [126, 176] width 87 height 4
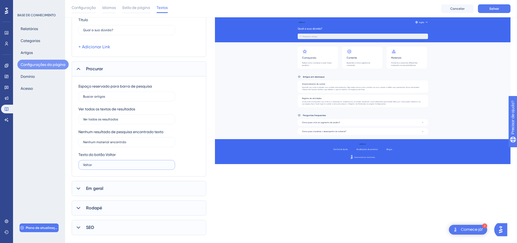
scroll to position [102, 0]
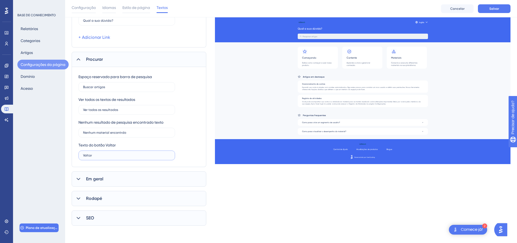
type input "Voltar"
click at [83, 178] on div "Em geral" at bounding box center [139, 179] width 135 height 15
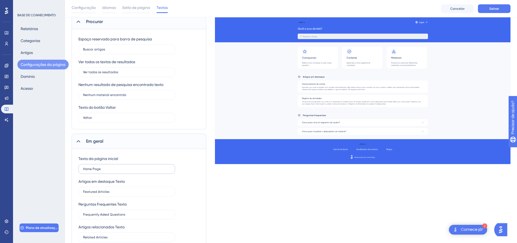
scroll to position [156, 0]
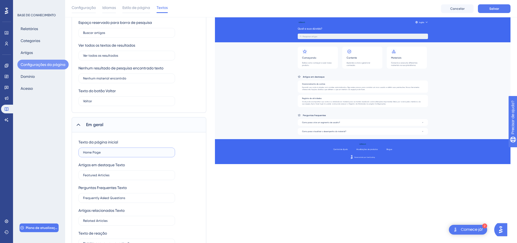
click at [102, 152] on input "Home Page" at bounding box center [126, 153] width 87 height 4
click at [100, 152] on input "Home Page" at bounding box center [126, 153] width 87 height 4
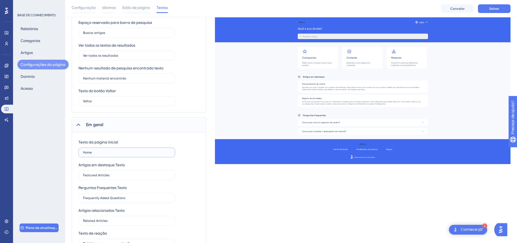
click at [100, 152] on input "Home" at bounding box center [126, 153] width 87 height 4
type input "Página inicial"
click at [106, 174] on input "Featured Articles" at bounding box center [126, 176] width 87 height 4
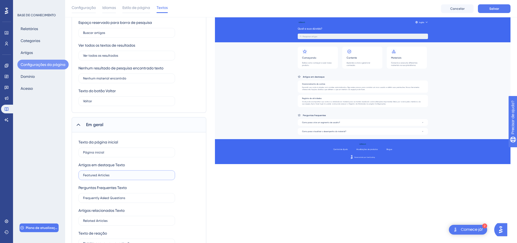
click at [106, 174] on input "Featured Articles" at bounding box center [126, 176] width 87 height 4
type input "Artigos em destaque"
click at [116, 197] on input "Frequently Asked Questions" at bounding box center [126, 198] width 87 height 4
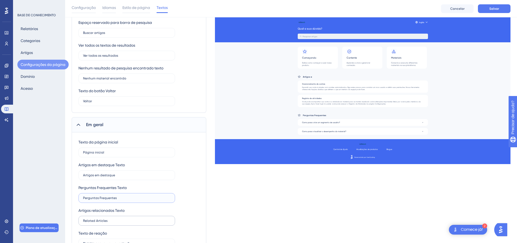
type input "Perguntas Frequentes"
click at [99, 222] on input "Related Articles" at bounding box center [126, 221] width 87 height 4
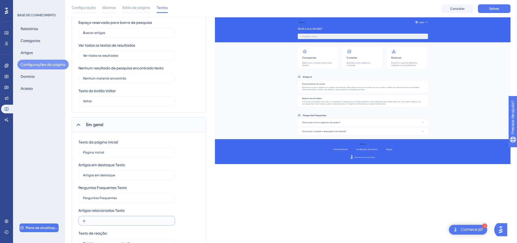
type input "a"
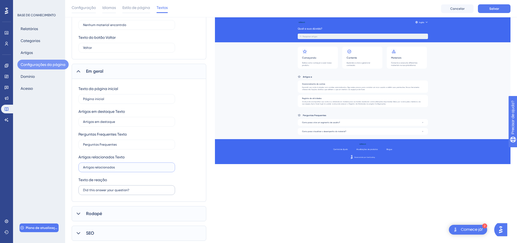
scroll to position [211, 0]
type input "Artigos relacionados"
click at [114, 187] on label "Did this answer your question?" at bounding box center [126, 190] width 97 height 10
click at [114, 188] on input "Did this answer your question?" at bounding box center [126, 190] width 87 height 4
click at [114, 187] on label "Did this answer your question?" at bounding box center [126, 190] width 97 height 10
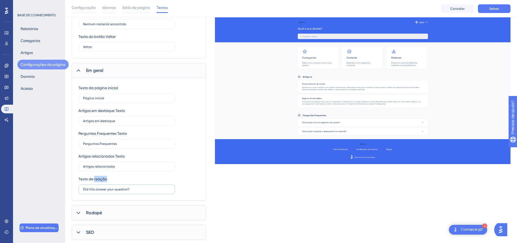
click at [114, 188] on input "Did this answer your question?" at bounding box center [126, 190] width 87 height 4
click at [111, 182] on div at bounding box center [111, 182] width 0 height 0
click at [136, 192] on label "Did this answer your question?" at bounding box center [126, 190] width 97 height 10
click at [136, 191] on input "Did this answer your question?" at bounding box center [126, 190] width 87 height 4
drag, startPoint x: 136, startPoint y: 192, endPoint x: 80, endPoint y: 187, distance: 55.4
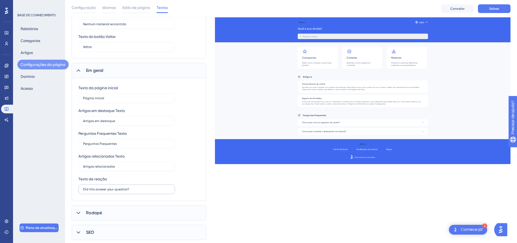
click at [80, 187] on label "Did this answer your question?" at bounding box center [126, 190] width 97 height 10
click at [133, 190] on input "Did this answer your question?" at bounding box center [126, 190] width 87 height 4
paste input "text"
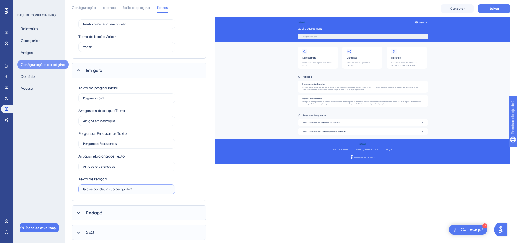
type input "Isso respondeu à sua pergunta?"
click at [184, 161] on div "Artigos relacionados Texto Artigos relacionados" at bounding box center [138, 162] width 121 height 18
click at [81, 214] on icon at bounding box center [78, 212] width 5 height 5
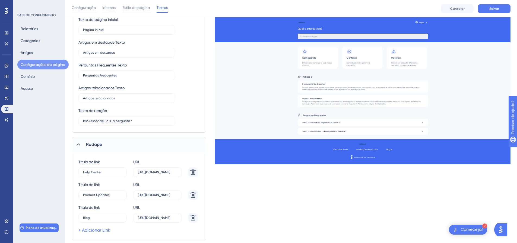
scroll to position [292, 0]
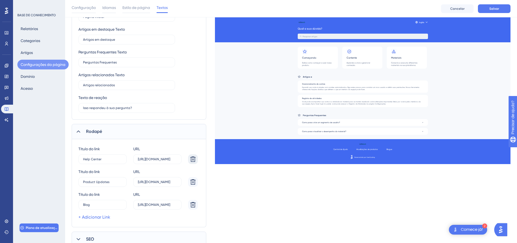
click at [194, 160] on icon at bounding box center [192, 159] width 5 height 5
type input "Product Updates"
type input "[URL][DOMAIN_NAME]"
type input "Blog"
type input "[URL][DOMAIN_NAME]"
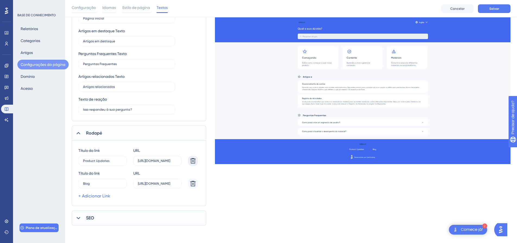
scroll to position [291, 0]
click at [194, 159] on icon at bounding box center [192, 160] width 5 height 5
type input "Blog"
type input "[URL][DOMAIN_NAME]"
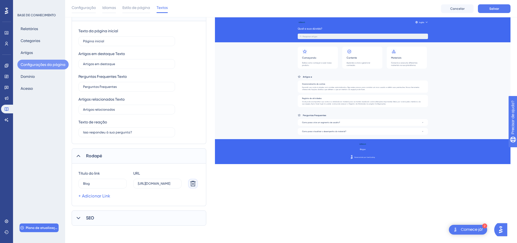
click at [194, 183] on icon at bounding box center [192, 183] width 5 height 5
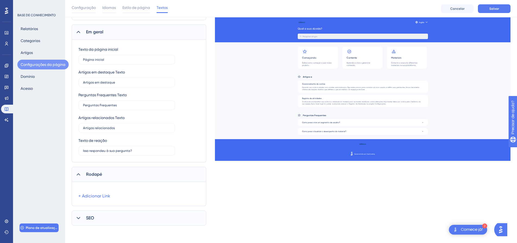
click at [80, 175] on icon at bounding box center [79, 175] width 4 height 2
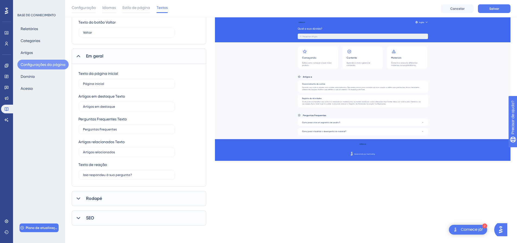
click at [81, 218] on div "SEO" at bounding box center [139, 218] width 135 height 15
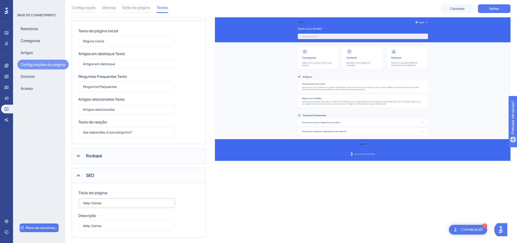
click at [95, 206] on label "Help Center" at bounding box center [126, 204] width 97 height 10
click at [95, 205] on input "Help Center" at bounding box center [126, 203] width 87 height 4
click at [95, 206] on label "Help Center" at bounding box center [126, 204] width 97 height 10
click at [95, 205] on input "Help Center" at bounding box center [126, 203] width 87 height 4
click at [95, 206] on label "Help Center" at bounding box center [126, 204] width 97 height 10
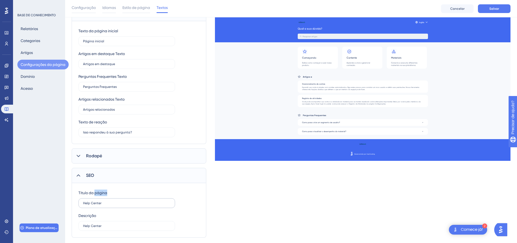
click at [95, 205] on input "Help Center" at bounding box center [126, 203] width 87 height 4
click at [95, 206] on label "Help Center" at bounding box center [126, 204] width 97 height 10
click at [95, 205] on input "Help Center" at bounding box center [126, 203] width 87 height 4
click at [91, 196] on div at bounding box center [91, 196] width 0 height 0
click at [97, 203] on input "Help Center" at bounding box center [126, 203] width 87 height 4
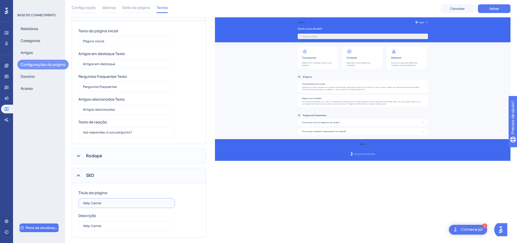
click at [112, 202] on input "Help Center" at bounding box center [126, 203] width 87 height 4
type input "Central de Ajuda"
click at [92, 227] on input "Help Center" at bounding box center [126, 226] width 87 height 4
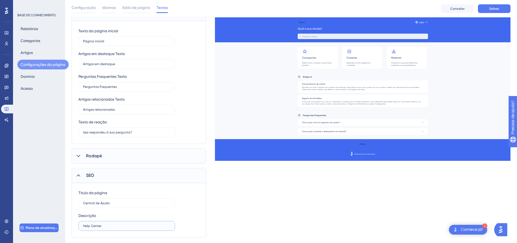
click at [92, 227] on input "Help Center" at bounding box center [126, 226] width 87 height 4
click at [103, 226] on input "Help Center" at bounding box center [126, 226] width 87 height 4
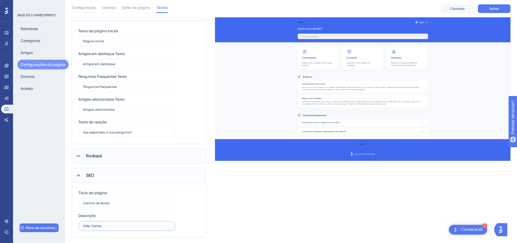
type input "Help Center"
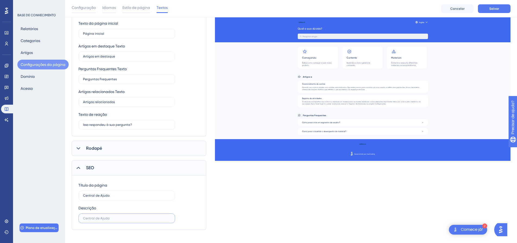
scroll to position [280, 0]
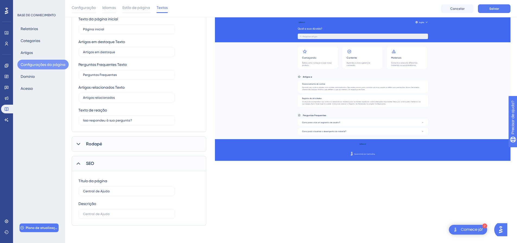
click at [83, 163] on div "SEO" at bounding box center [139, 163] width 135 height 15
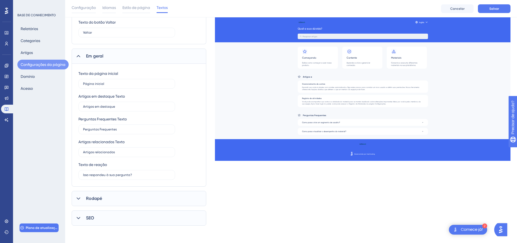
scroll to position [225, 0]
click at [499, 8] on button "Salvar" at bounding box center [494, 8] width 33 height 9
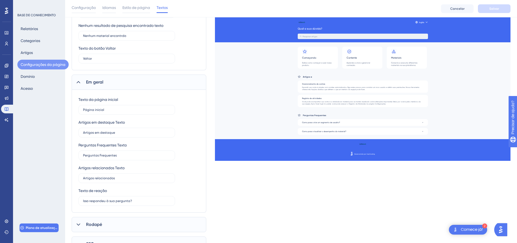
scroll to position [171, 0]
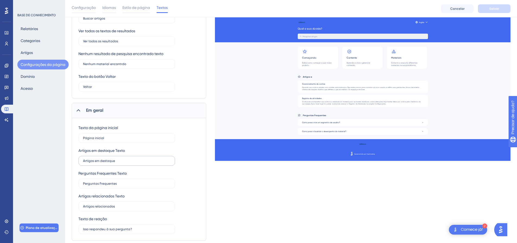
click at [111, 156] on label "Artigos em destaque" at bounding box center [126, 161] width 97 height 10
click at [111, 159] on input "Artigos em destaque" at bounding box center [126, 161] width 87 height 4
click at [111, 161] on input "Artigos em destaque" at bounding box center [126, 161] width 87 height 4
click at [98, 160] on input "Artigos em destaque" at bounding box center [126, 161] width 87 height 4
type input "Artigos em destaque"
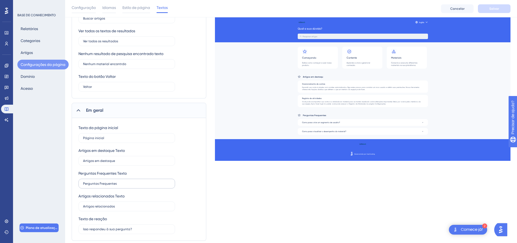
click at [129, 179] on label "Perguntas Frequentes" at bounding box center [126, 184] width 97 height 10
click at [129, 182] on input "Perguntas Frequentes" at bounding box center [126, 184] width 87 height 4
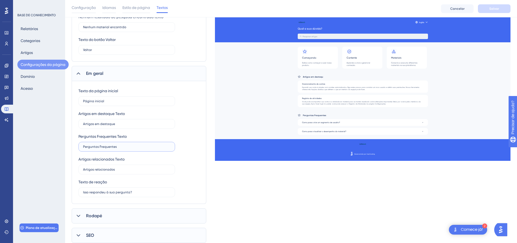
scroll to position [225, 0]
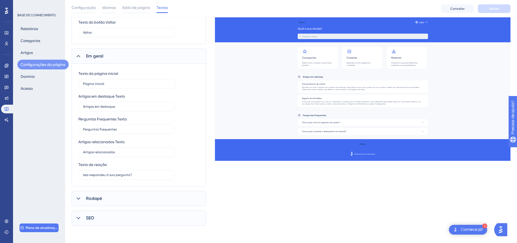
click at [80, 57] on icon at bounding box center [79, 56] width 4 height 2
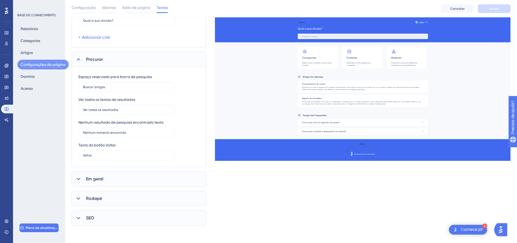
click at [80, 58] on icon at bounding box center [78, 59] width 5 height 5
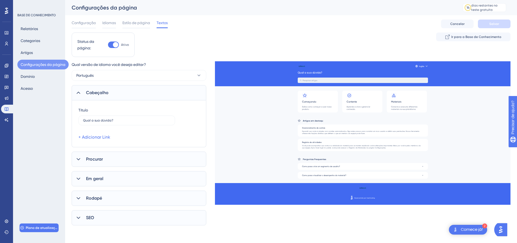
scroll to position [0, 0]
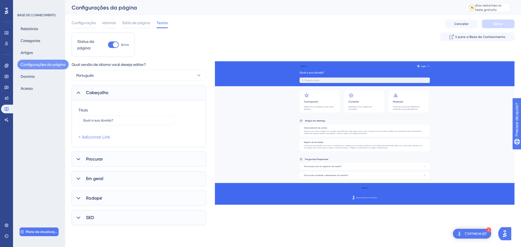
click at [104, 138] on font "+ Adicionar Link" at bounding box center [94, 137] width 32 height 5
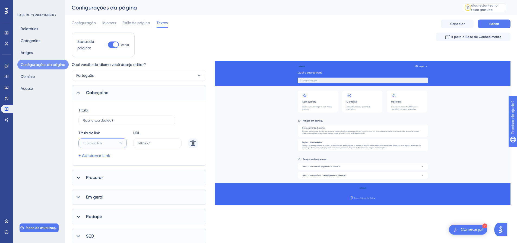
click at [108, 143] on input "15" at bounding box center [100, 143] width 34 height 4
drag, startPoint x: 150, startPoint y: 143, endPoint x: 156, endPoint y: 145, distance: 5.7
click at [152, 144] on input "https://" at bounding box center [157, 143] width 39 height 4
click at [157, 147] on label "https://" at bounding box center [157, 143] width 48 height 10
click at [157, 145] on input "https://" at bounding box center [157, 143] width 39 height 4
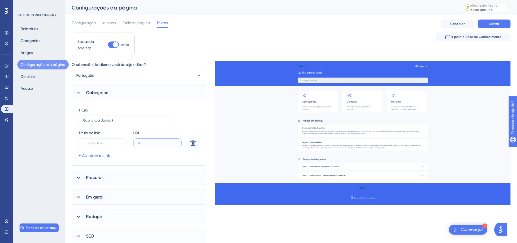
type input "h"
paste input "text"
type input "[URL][DOMAIN_NAME]"
click at [212, 160] on div "Qual versão de idioma você deseja editar? Português Cabeçalho Título Qual a sua…" at bounding box center [291, 152] width 439 height 183
click at [496, 22] on font "Salvar" at bounding box center [495, 24] width 10 height 4
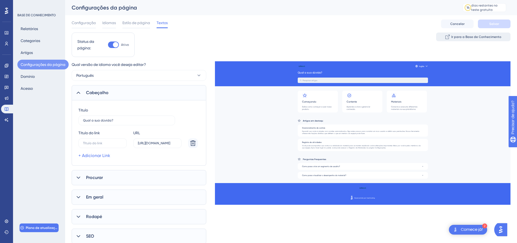
click at [479, 36] on font "Ir para a Base de Conhecimento" at bounding box center [477, 37] width 50 height 4
click at [50, 56] on div "Relatórios Categorias Artigos Configurações da página [PERSON_NAME]" at bounding box center [39, 59] width 44 height 70
click at [47, 54] on div "Relatórios Categorias Artigos Configurações da página [PERSON_NAME]" at bounding box center [39, 59] width 44 height 70
click at [29, 54] on font "Artigos" at bounding box center [27, 53] width 12 height 4
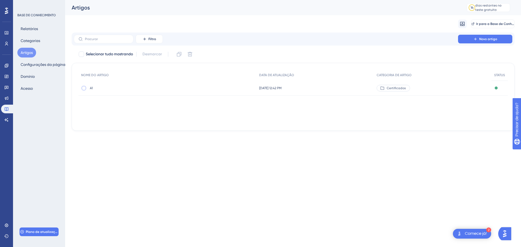
click at [84, 88] on div at bounding box center [84, 88] width 4 height 4
checkbox input "true"
click at [179, 56] on icon at bounding box center [179, 54] width 5 height 5
checkbox input "false"
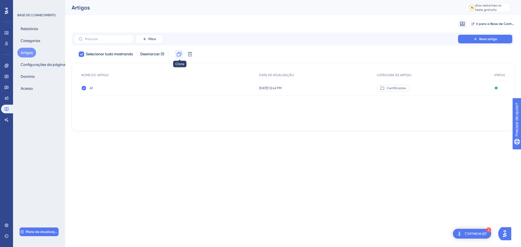
checkbox input "false"
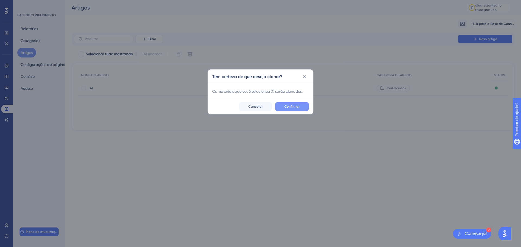
click at [301, 108] on button "Confirmar" at bounding box center [292, 106] width 34 height 9
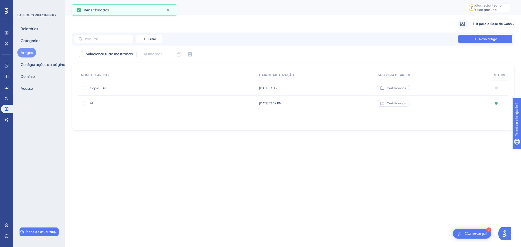
click at [100, 88] on font "Cópia - A1" at bounding box center [98, 88] width 16 height 4
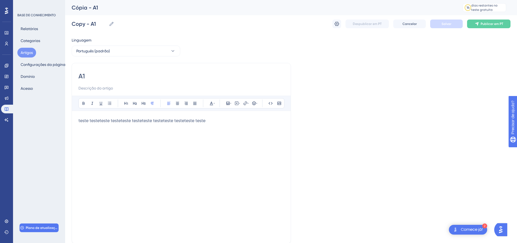
click at [27, 51] on font "Artigos" at bounding box center [27, 53] width 12 height 4
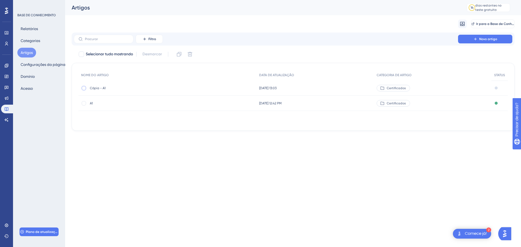
click at [84, 86] on div at bounding box center [84, 88] width 4 height 4
click at [180, 55] on icon at bounding box center [179, 54] width 5 height 5
checkbox input "false"
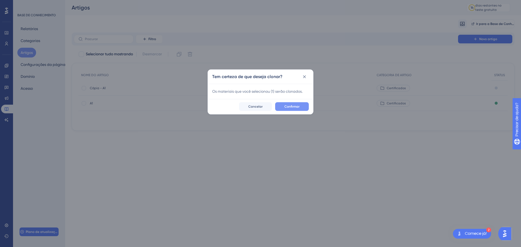
click at [292, 108] on font "Confirmar" at bounding box center [292, 107] width 15 height 4
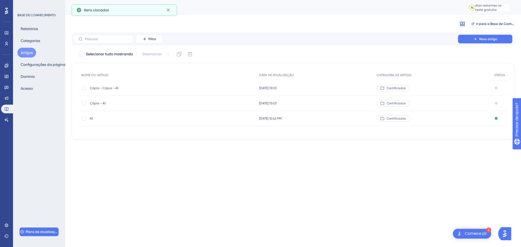
click at [390, 103] on font "Certificados" at bounding box center [396, 104] width 19 height 4
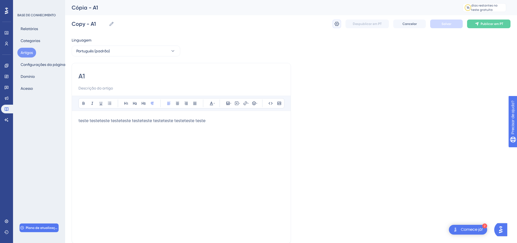
click at [339, 24] on icon at bounding box center [336, 23] width 5 height 5
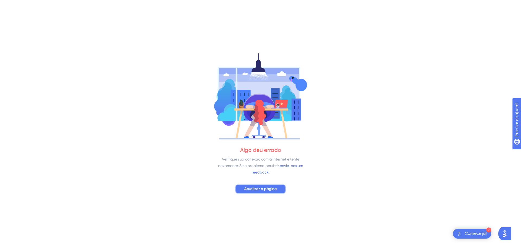
click at [261, 187] on font "Atualizar a página" at bounding box center [260, 189] width 33 height 5
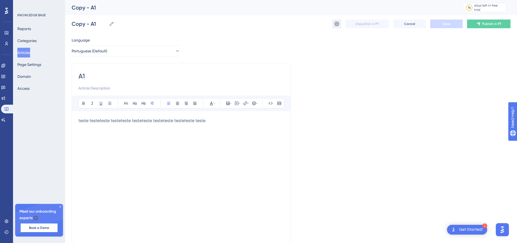
click at [335, 23] on icon at bounding box center [337, 24] width 5 height 4
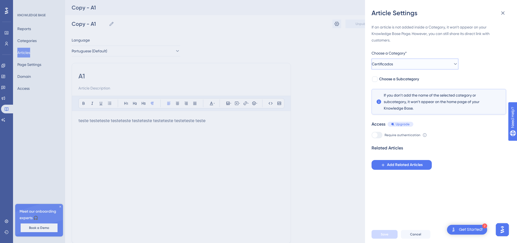
click at [428, 63] on button "Certificados" at bounding box center [415, 64] width 87 height 11
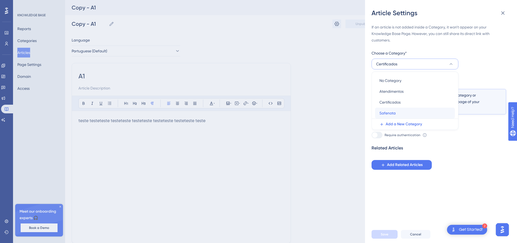
click at [404, 113] on div "Safenota Safenota" at bounding box center [415, 113] width 71 height 11
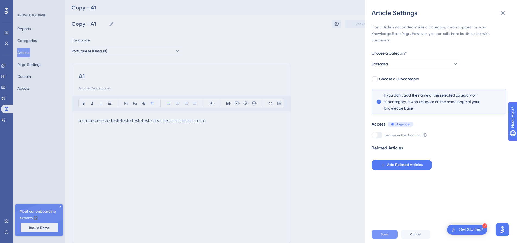
click at [384, 237] on span "Save" at bounding box center [385, 234] width 8 height 4
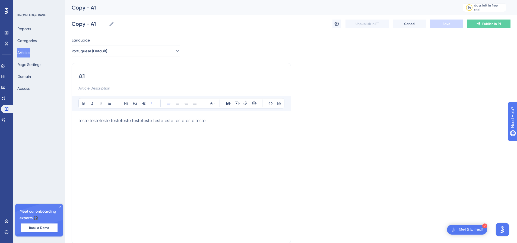
click at [341, 25] on div "Unpublish in PT Cancel Save Publish in PT" at bounding box center [422, 24] width 178 height 9
click at [337, 25] on icon at bounding box center [336, 23] width 5 height 5
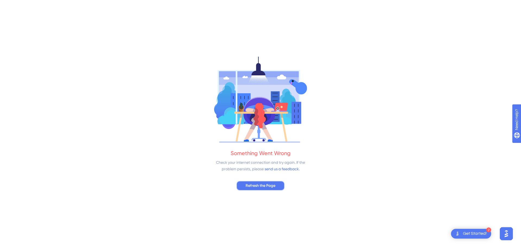
click at [263, 187] on span "Refresh the Page" at bounding box center [261, 186] width 30 height 7
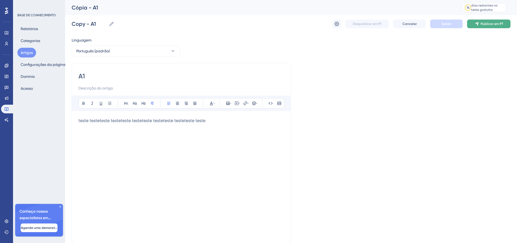
click at [480, 24] on button "Publicar em PT" at bounding box center [488, 24] width 43 height 9
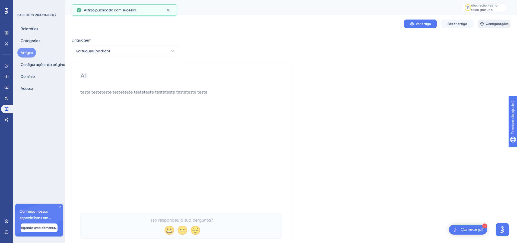
click at [484, 23] on icon at bounding box center [482, 24] width 4 height 4
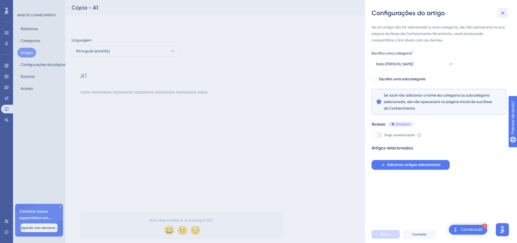
click at [506, 12] on icon at bounding box center [503, 13] width 7 height 7
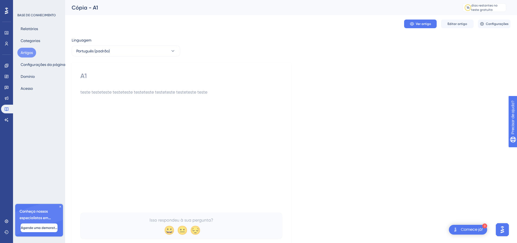
click at [27, 55] on font "Artigos" at bounding box center [27, 52] width 12 height 7
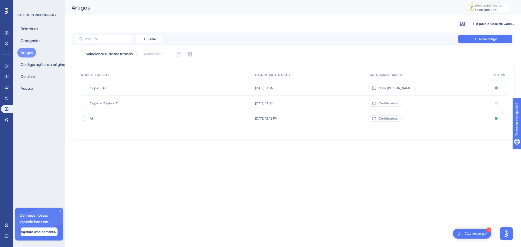
click at [109, 88] on span "Cópia - A1" at bounding box center [133, 88] width 87 height 4
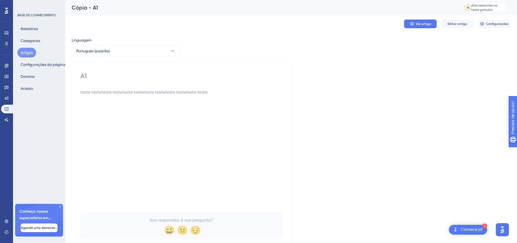
click at [92, 86] on div "A1 teste testeteste testeteste testeteste testeteste testeteste teste Isso resp…" at bounding box center [181, 155] width 202 height 167
click at [82, 77] on font "A1" at bounding box center [83, 76] width 7 height 8
click at [87, 77] on div "A1" at bounding box center [181, 76] width 202 height 9
click at [31, 40] on font "Categorias" at bounding box center [31, 41] width 20 height 4
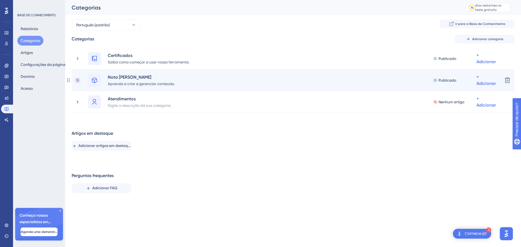
click at [78, 79] on icon at bounding box center [77, 80] width 5 height 5
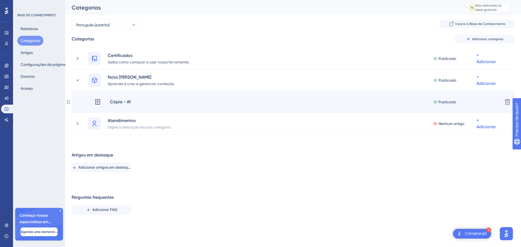
click at [125, 103] on font "Cópia - A1" at bounding box center [120, 101] width 21 height 5
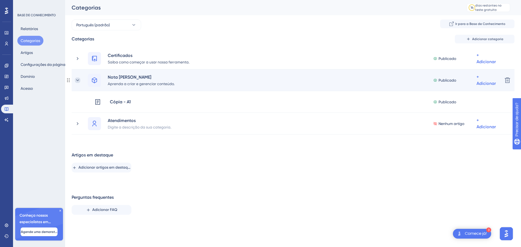
click at [75, 80] on icon at bounding box center [77, 80] width 5 height 5
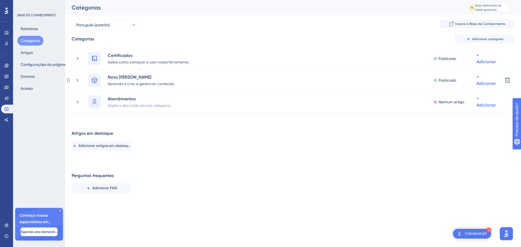
click at [75, 80] on icon at bounding box center [77, 80] width 5 height 5
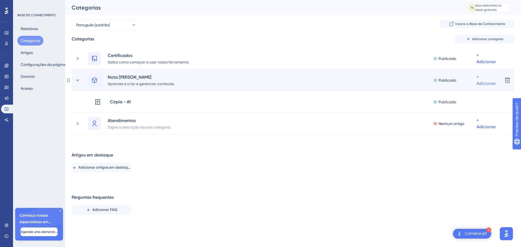
click at [477, 78] on font "+ Adicionar" at bounding box center [486, 80] width 19 height 12
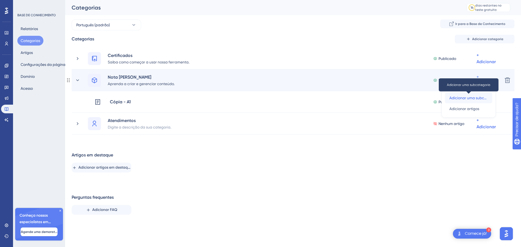
click at [470, 97] on font "Adicionar uma subcategoria" at bounding box center [475, 98] width 50 height 4
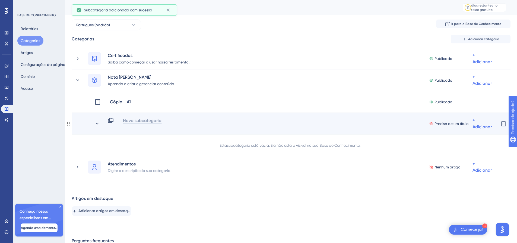
click at [149, 120] on font "Nova subcategoria" at bounding box center [142, 120] width 39 height 5
click at [97, 125] on icon at bounding box center [97, 123] width 5 height 5
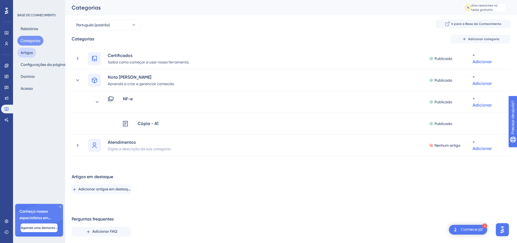
click at [33, 53] on button "Artigos" at bounding box center [26, 53] width 19 height 10
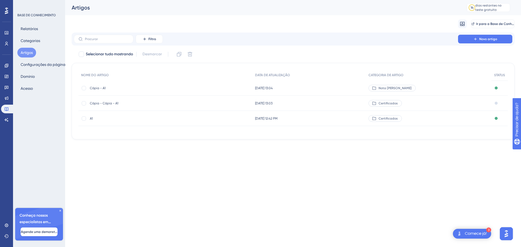
click at [100, 88] on font "Cópia - A1" at bounding box center [98, 88] width 16 height 4
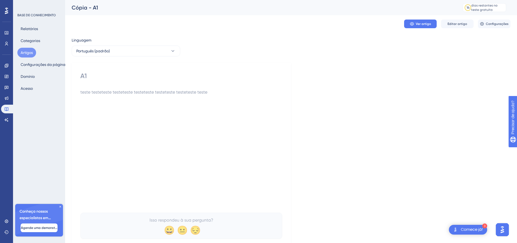
click at [95, 4] on div "Cópia - A1 14 dias restantes no teste gratuito Clique para ver as opções de atu…" at bounding box center [291, 7] width 452 height 15
click at [95, 7] on font "Cópia - A1" at bounding box center [85, 7] width 26 height 7
click at [451, 24] on font "Editar artigo" at bounding box center [458, 24] width 20 height 4
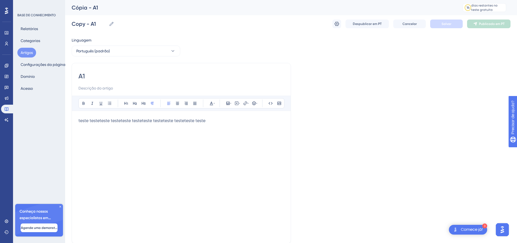
click at [102, 74] on input "A1" at bounding box center [181, 76] width 206 height 9
click at [112, 23] on icon at bounding box center [111, 24] width 4 height 4
click at [107, 23] on input "Copy - A1" at bounding box center [89, 24] width 35 height 8
drag, startPoint x: 100, startPoint y: 23, endPoint x: 67, endPoint y: 21, distance: 33.1
click at [67, 21] on div "Desempenho Usuários Noivado Widgets Opinião Atualizações de produtos Base de co…" at bounding box center [291, 142] width 452 height 285
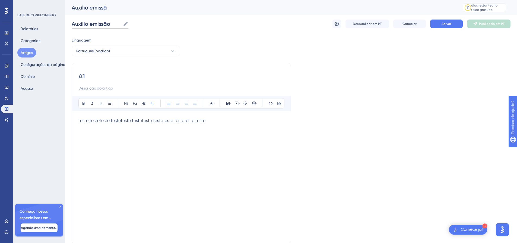
type input "Auxilio emissão"
click at [128, 74] on input "A1" at bounding box center [181, 76] width 206 height 9
type input "Auxilio emissão"
click at [438, 22] on button "Salvar" at bounding box center [446, 24] width 33 height 9
click at [60, 206] on icon at bounding box center [60, 206] width 3 height 3
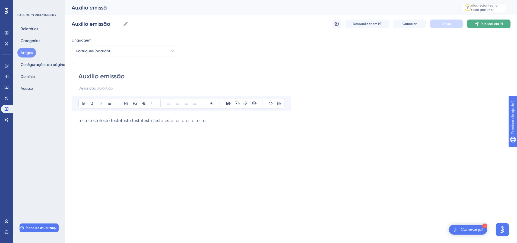
click at [490, 23] on font "Publicar em PT" at bounding box center [492, 24] width 23 height 4
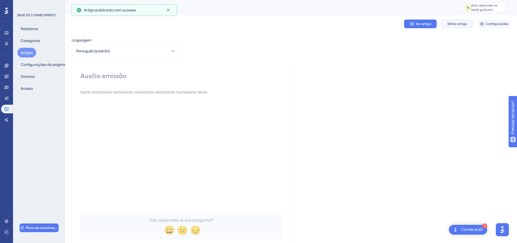
click at [458, 24] on font "Editar artigo" at bounding box center [458, 24] width 20 height 4
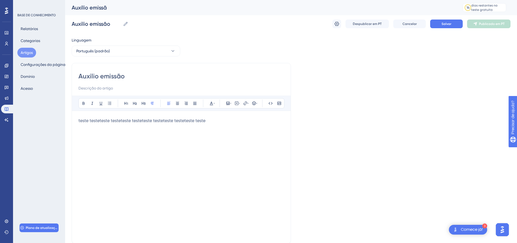
click at [131, 79] on input "Auxilio emissão" at bounding box center [181, 76] width 206 height 9
type input "Auxilio emissão"
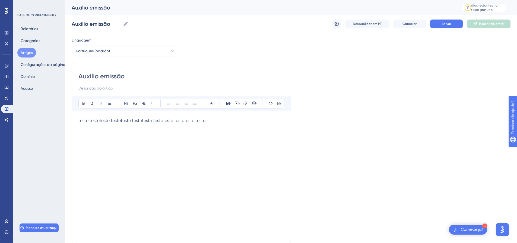
type input "Auxilio emissão"
type input "Auxilio emissão NF"
type input "Auxilio emissão NF-e"
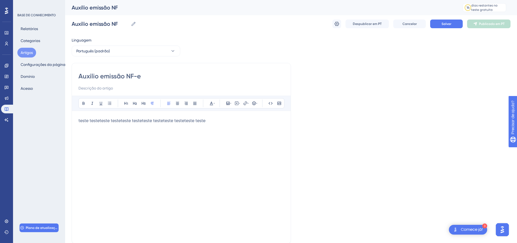
type input "Auxilio emissão NF-e"
click at [436, 24] on button "Salvar" at bounding box center [446, 24] width 33 height 9
click at [496, 25] on font "Publicar em PT" at bounding box center [492, 24] width 23 height 4
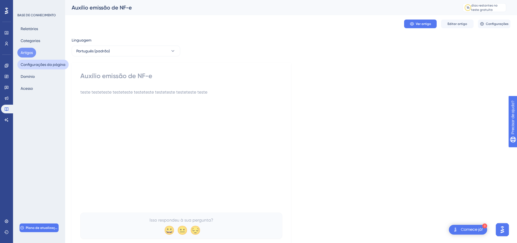
click at [40, 66] on font "Configurações da página" at bounding box center [43, 64] width 45 height 4
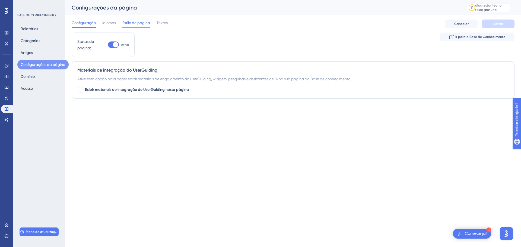
click at [138, 24] on font "Estilo de página" at bounding box center [136, 23] width 28 height 4
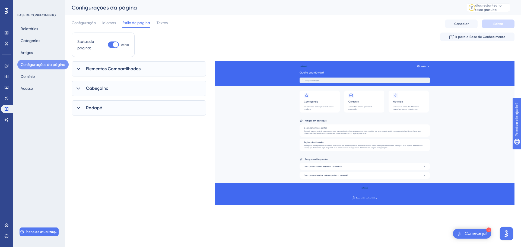
click at [83, 88] on div "Cabeçalho" at bounding box center [139, 88] width 135 height 15
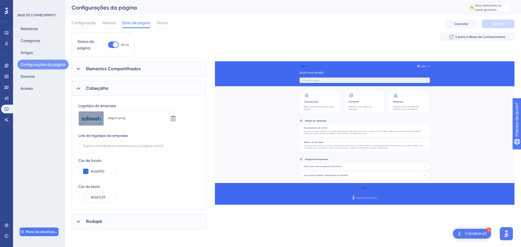
click at [83, 88] on div "Cabeçalho" at bounding box center [139, 88] width 135 height 15
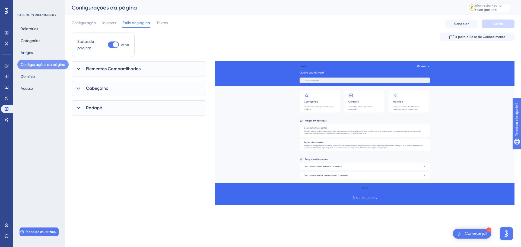
click at [80, 74] on div "Elementos Compartilhados" at bounding box center [139, 68] width 135 height 15
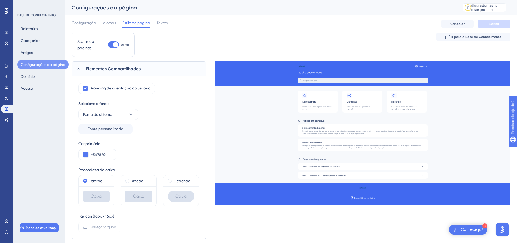
click at [80, 74] on div "Elementos Compartilhados" at bounding box center [139, 68] width 135 height 15
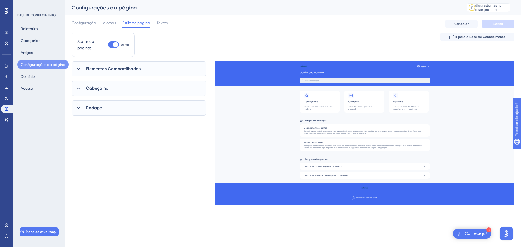
click at [36, 49] on div "Relatórios Categorias Artigos Configurações da página [PERSON_NAME]" at bounding box center [39, 59] width 44 height 70
click at [34, 39] on font "Categorias" at bounding box center [31, 41] width 20 height 4
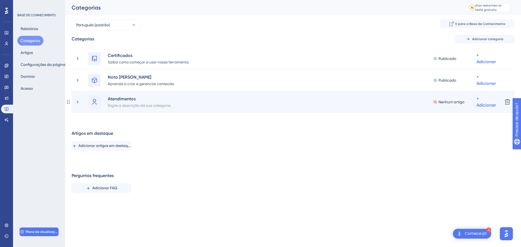
click at [82, 105] on div "Atendimentos Digite a descrição da sua categoria. Nenhum artigo + Adicionar" at bounding box center [287, 102] width 424 height 13
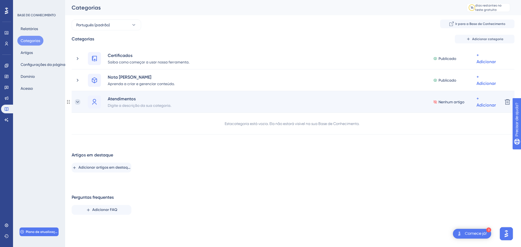
click at [78, 101] on icon at bounding box center [77, 101] width 5 height 5
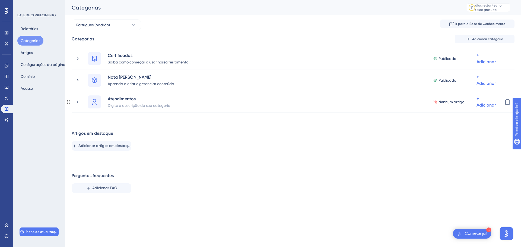
click at [78, 101] on icon at bounding box center [77, 101] width 5 height 5
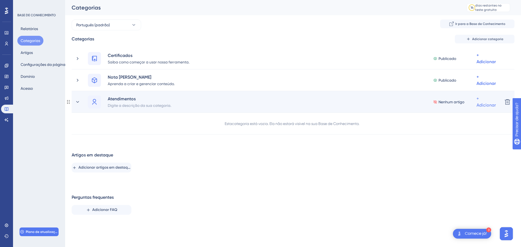
click at [477, 98] on font "+ Adicionar" at bounding box center [486, 102] width 19 height 12
click at [466, 118] on font "Adicionar uma subcategoria" at bounding box center [475, 120] width 50 height 4
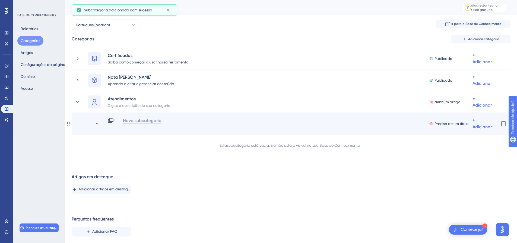
click at [137, 120] on font "Nova subcategoria" at bounding box center [142, 120] width 39 height 5
click at [122, 118] on div "New Subcategory" at bounding box center [136, 120] width 56 height 7
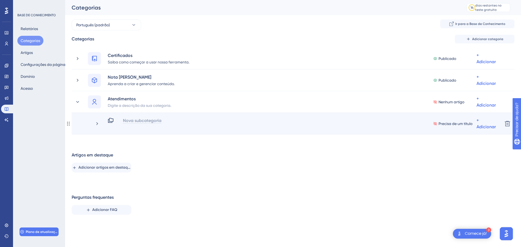
click at [136, 120] on font "Nova subcategoria" at bounding box center [142, 120] width 39 height 5
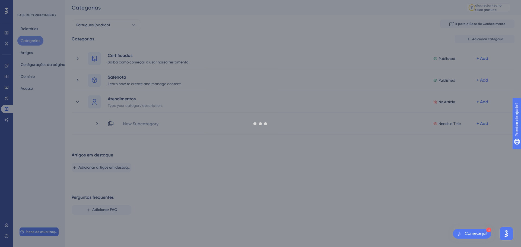
click at [150, 136] on div "Desempenho Usuários Noivado Widgets Opinião Atualizações de produtos Base de co…" at bounding box center [293, 114] width 456 height 228
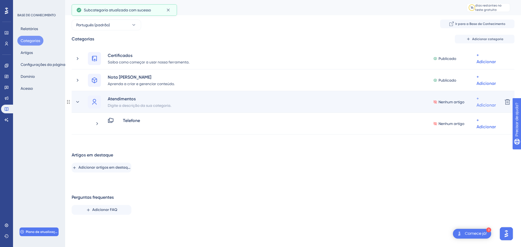
click at [478, 100] on font "+ Adicionar" at bounding box center [486, 102] width 19 height 12
click at [478, 121] on font "Adicionar uma subcategoria" at bounding box center [475, 120] width 50 height 4
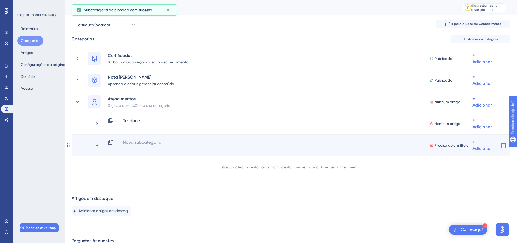
click at [155, 143] on font "Nova subcategoria" at bounding box center [142, 142] width 39 height 5
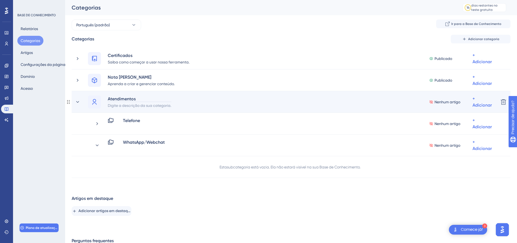
click at [146, 98] on div "Atendimentos" at bounding box center [140, 99] width 64 height 7
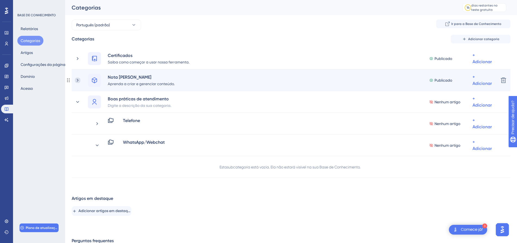
click at [78, 81] on icon at bounding box center [77, 80] width 5 height 5
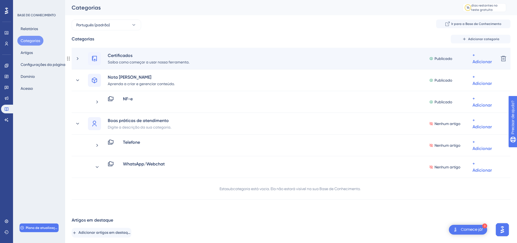
click at [79, 55] on div "Certificados Saiba como começar a usar nossa ferramenta. Publicado + Adicionar" at bounding box center [285, 58] width 420 height 13
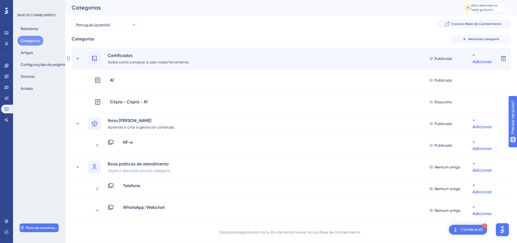
click at [79, 55] on div "Certificados Saiba como começar a usar nossa ferramenta. Publicado + Adicionar" at bounding box center [285, 58] width 420 height 13
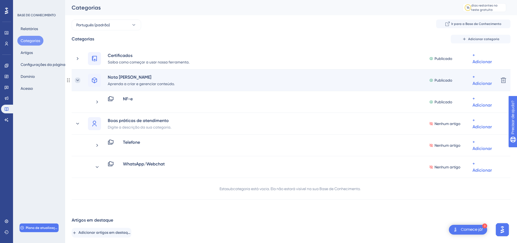
click at [77, 78] on icon at bounding box center [77, 80] width 5 height 5
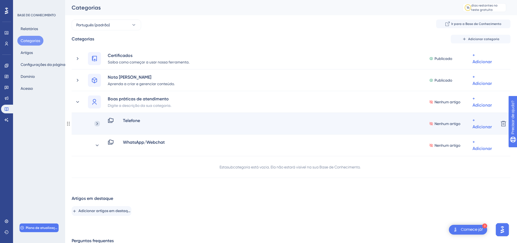
click at [97, 124] on icon at bounding box center [97, 123] width 2 height 3
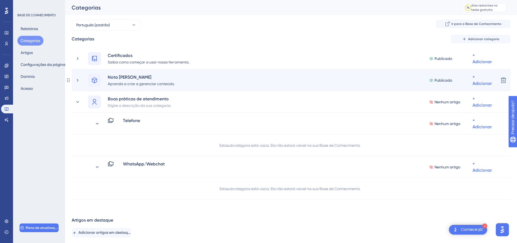
click at [81, 80] on div "Nota Segura Aprenda a criar e gerenciar conteúdo. Publicado + Adicionar" at bounding box center [285, 80] width 420 height 13
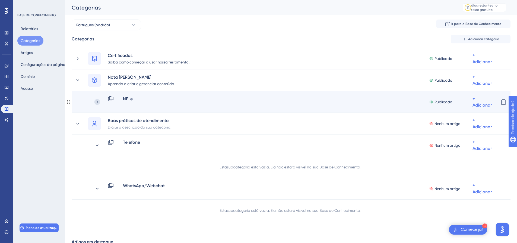
click at [97, 102] on icon at bounding box center [97, 101] width 5 height 5
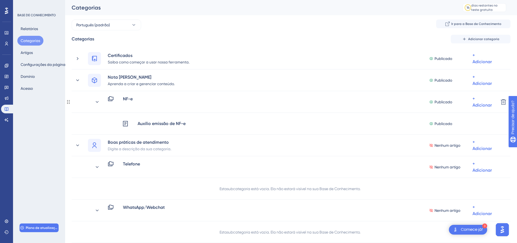
click at [97, 102] on icon at bounding box center [97, 101] width 5 height 5
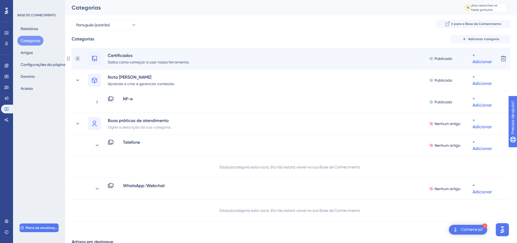
click at [77, 60] on icon at bounding box center [77, 58] width 5 height 5
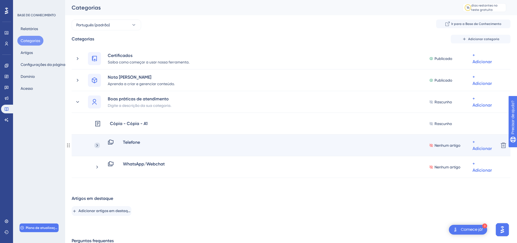
click at [96, 145] on icon at bounding box center [97, 145] width 5 height 5
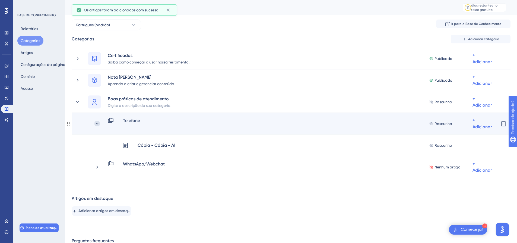
click at [96, 125] on icon at bounding box center [97, 123] width 5 height 5
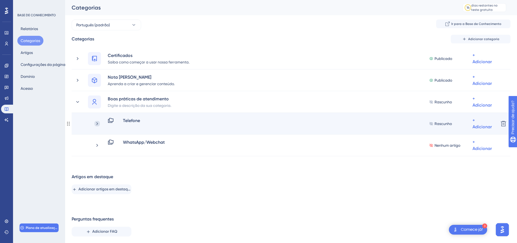
click at [99, 123] on icon at bounding box center [97, 123] width 5 height 5
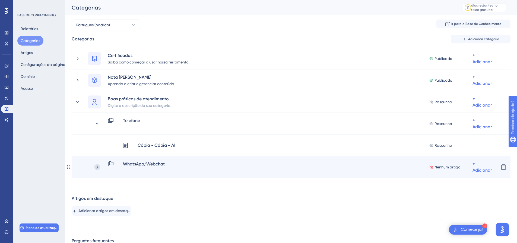
click at [97, 168] on icon at bounding box center [97, 167] width 5 height 5
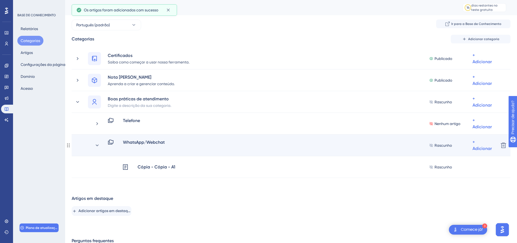
click at [98, 142] on div "WhatsApp/Webchat Rascunho + Adicionar" at bounding box center [295, 145] width 400 height 13
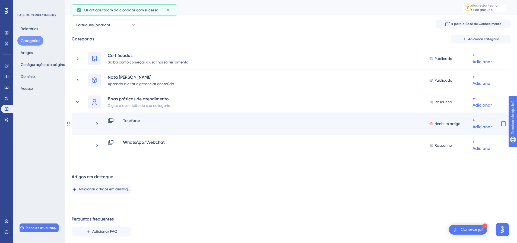
click at [97, 127] on div "Telefone Nenhum artigo + Adicionar" at bounding box center [295, 123] width 400 height 13
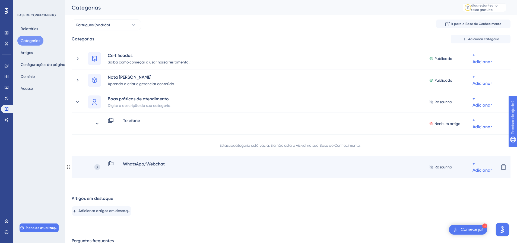
click at [97, 165] on icon at bounding box center [97, 167] width 5 height 5
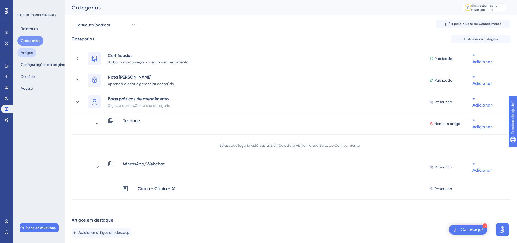
click at [29, 51] on font "Artigos" at bounding box center [27, 53] width 12 height 4
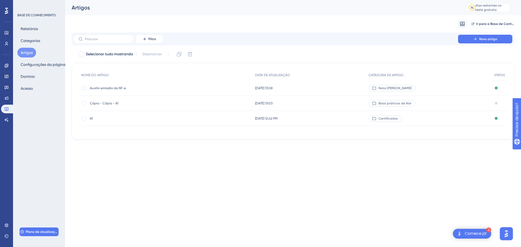
click at [107, 102] on font "Cópia - Cópia - A1" at bounding box center [104, 104] width 29 height 4
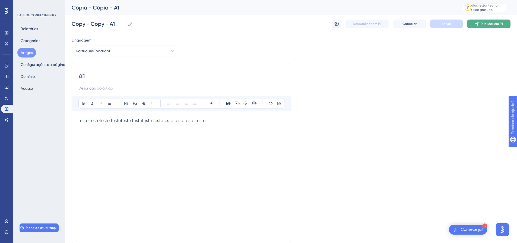
click at [487, 26] on font "Publicar em PT" at bounding box center [492, 24] width 23 height 4
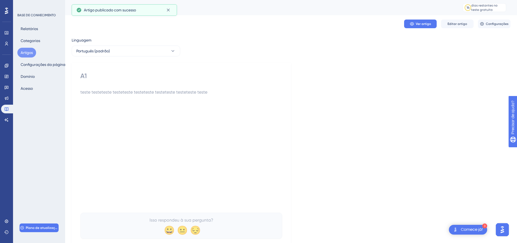
click at [33, 54] on button "Artigos" at bounding box center [26, 53] width 19 height 10
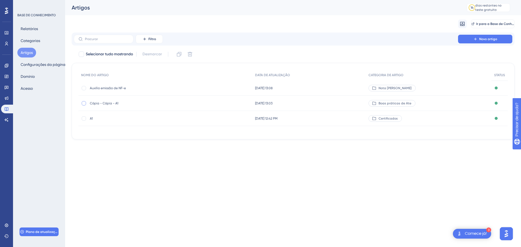
click at [85, 104] on div at bounding box center [84, 103] width 4 height 4
click at [180, 56] on icon at bounding box center [179, 54] width 5 height 5
checkbox input "false"
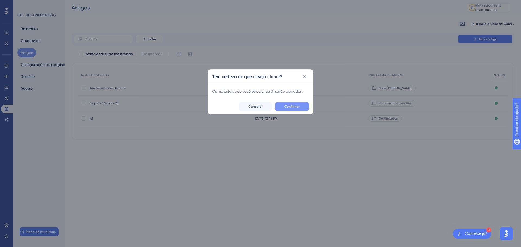
click at [297, 106] on font "Confirmar" at bounding box center [292, 107] width 15 height 4
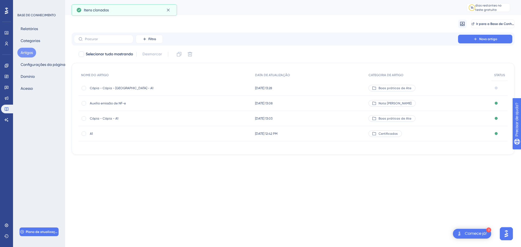
click at [125, 87] on font "Cópia - Cópia - Cópia - A1" at bounding box center [122, 88] width 64 height 4
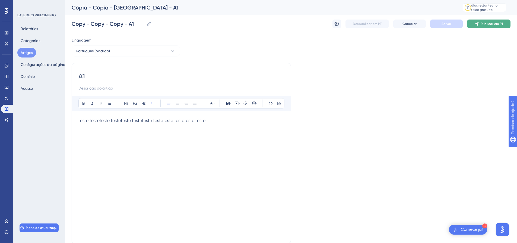
click at [486, 27] on button "Publicar em PT" at bounding box center [488, 24] width 43 height 9
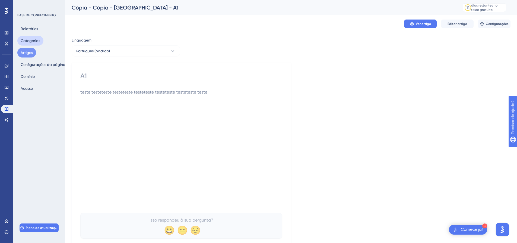
click at [30, 39] on font "Categorias" at bounding box center [31, 41] width 20 height 4
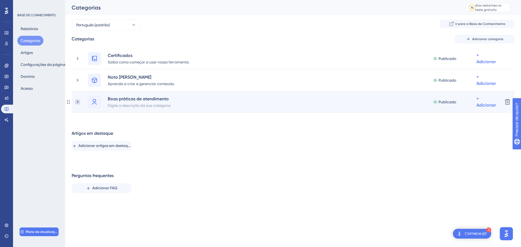
click at [77, 101] on icon at bounding box center [77, 101] width 5 height 5
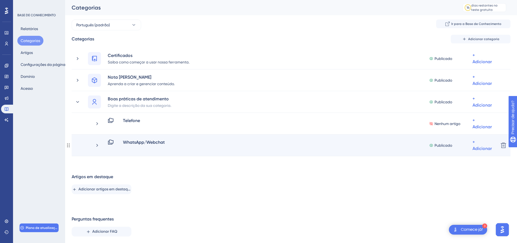
click at [92, 144] on div "WhatsApp/Webchat Publicado + Adicionar" at bounding box center [285, 145] width 420 height 13
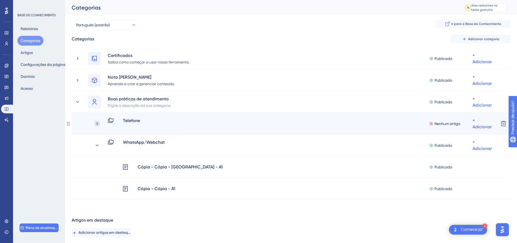
click at [97, 126] on icon at bounding box center [97, 123] width 5 height 5
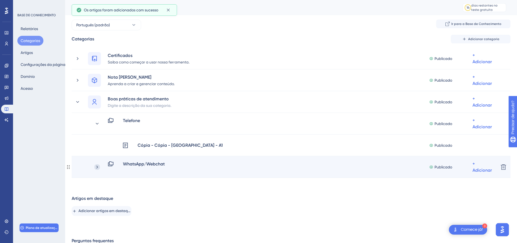
click at [100, 166] on icon at bounding box center [97, 167] width 5 height 5
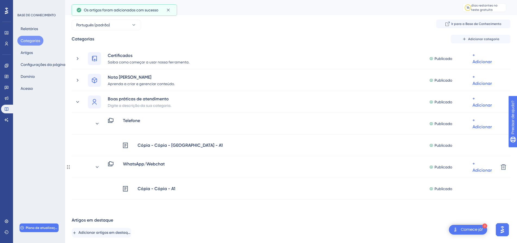
click at [100, 166] on icon at bounding box center [97, 167] width 5 height 5
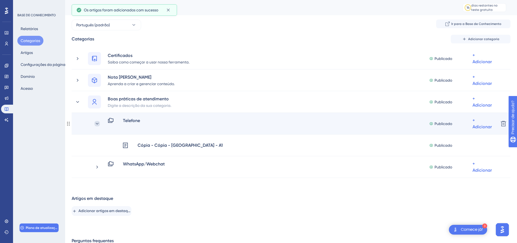
click at [99, 122] on icon at bounding box center [97, 123] width 5 height 5
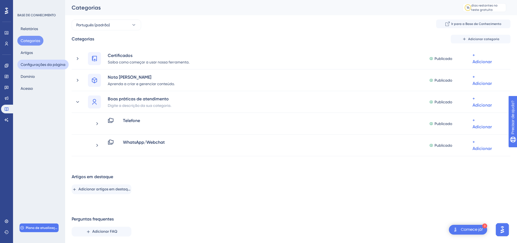
click at [32, 67] on font "Configurações da página" at bounding box center [43, 64] width 45 height 7
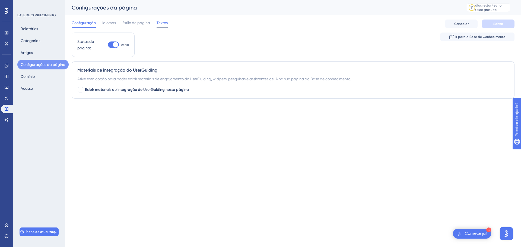
click at [167, 24] on font "Textos" at bounding box center [162, 23] width 11 height 4
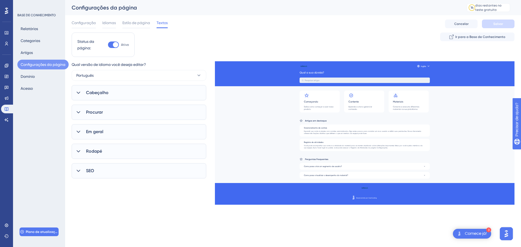
click at [85, 130] on div "Em geral" at bounding box center [139, 131] width 135 height 15
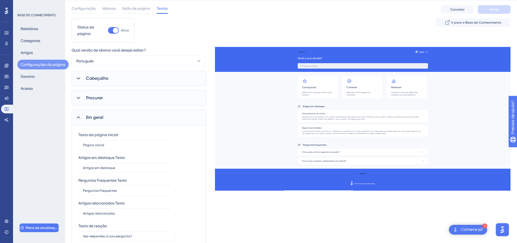
scroll to position [27, 0]
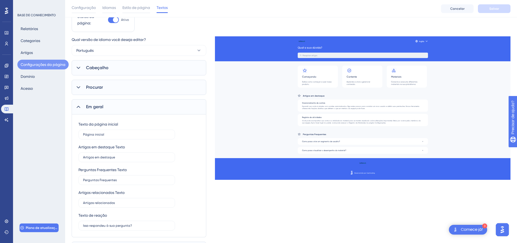
click at [78, 106] on icon at bounding box center [78, 106] width 5 height 5
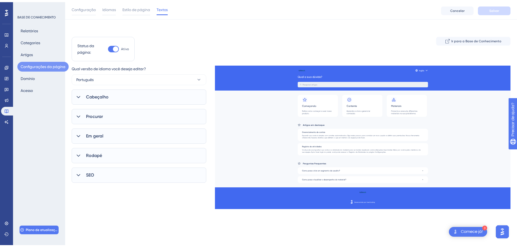
scroll to position [0, 0]
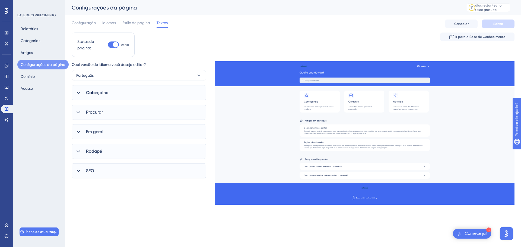
click at [80, 93] on icon at bounding box center [78, 92] width 5 height 5
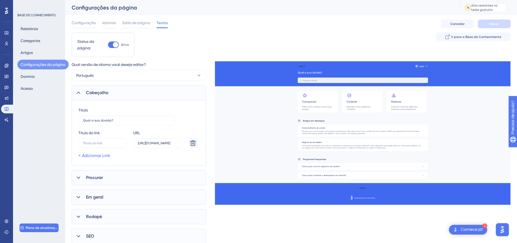
click at [80, 95] on icon at bounding box center [78, 92] width 5 height 5
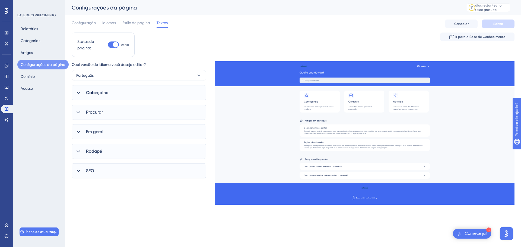
click at [77, 111] on icon at bounding box center [78, 112] width 5 height 5
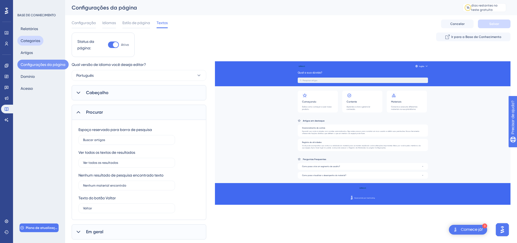
click at [33, 37] on button "Categorias" at bounding box center [30, 41] width 26 height 10
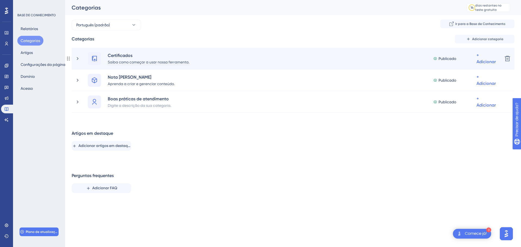
click at [129, 64] on font "Saiba como começar a usar nossa ferramenta." at bounding box center [149, 62] width 82 height 4
click at [138, 62] on font "Saiba como começar a usar nossa ferramenta." at bounding box center [149, 62] width 82 height 4
click at [131, 61] on font "Saiba como começar a usar nossa ferramenta." at bounding box center [149, 62] width 82 height 4
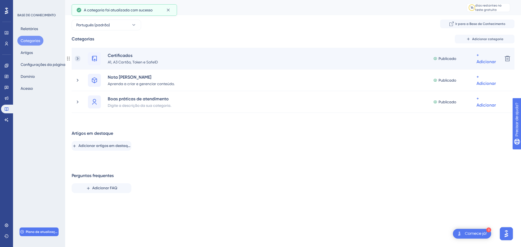
click at [77, 58] on icon at bounding box center [77, 58] width 5 height 5
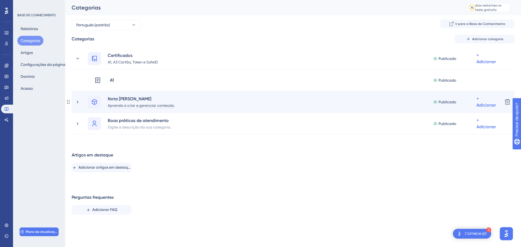
click at [132, 105] on font "Aprenda a criar e gerenciar conteúdo." at bounding box center [141, 105] width 67 height 4
click at [131, 104] on font "Aprenda a criar e gerenciar conteúdo." at bounding box center [141, 105] width 67 height 4
click at [163, 108] on font "Aprenda a criar e gerenciar conteúdo." at bounding box center [141, 105] width 67 height 4
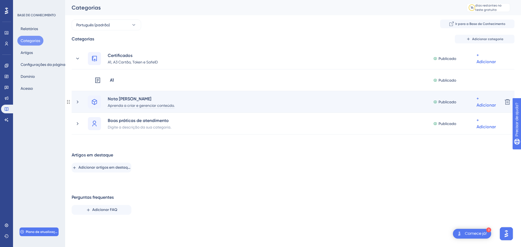
click at [151, 106] on font "Aprenda a criar e gerenciar conteúdo." at bounding box center [141, 105] width 67 height 4
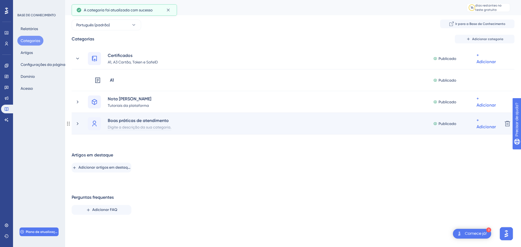
click at [159, 127] on font "Digite a descrição da sua categoria." at bounding box center [140, 127] width 64 height 4
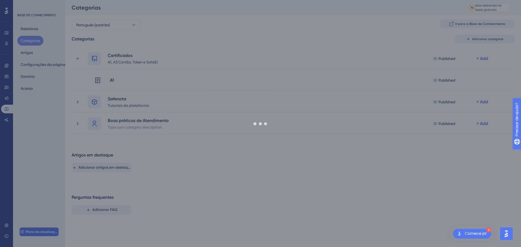
click at [180, 163] on div "Desempenho Usuários Noivado Widgets Opinião Atualizações de produtos Base de co…" at bounding box center [293, 114] width 456 height 228
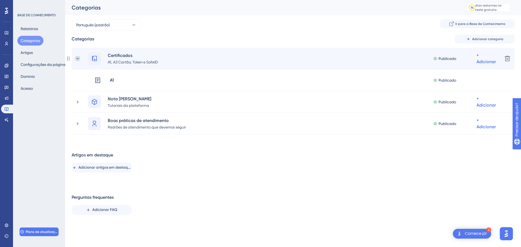
click at [78, 58] on icon at bounding box center [77, 58] width 5 height 5
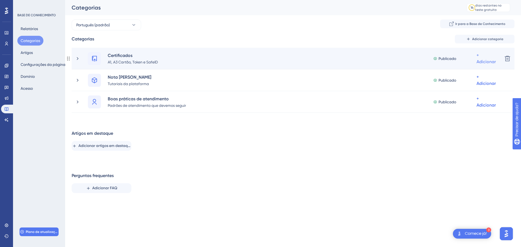
click at [481, 58] on div "+ Adicionar" at bounding box center [486, 58] width 19 height 13
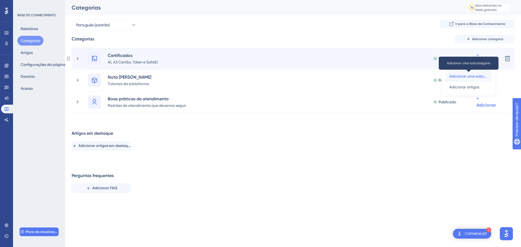
click at [475, 78] on font "Adicionar uma subcategoria" at bounding box center [475, 76] width 50 height 4
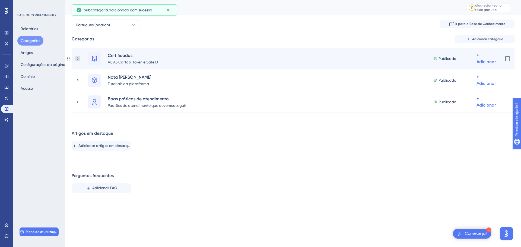
click at [80, 57] on icon at bounding box center [77, 58] width 5 height 5
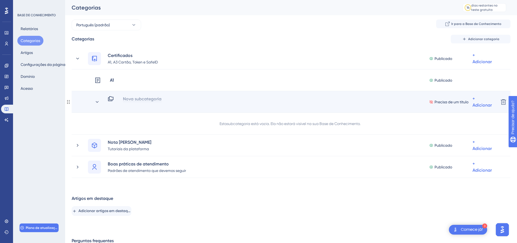
click at [144, 98] on font "Nova subcategoria" at bounding box center [142, 98] width 39 height 5
click at [124, 99] on div at bounding box center [125, 99] width 5 height 7
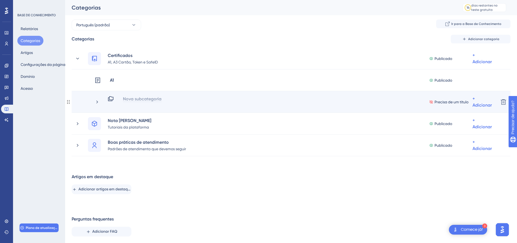
click at [130, 100] on font "Nova subcategoria" at bounding box center [142, 98] width 39 height 5
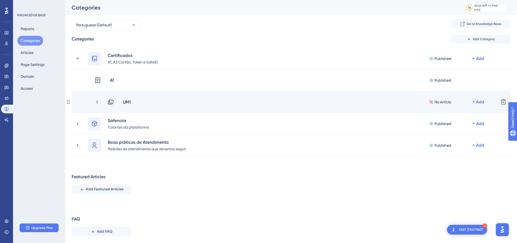
click at [131, 100] on div "UM1" at bounding box center [129, 102] width 13 height 7
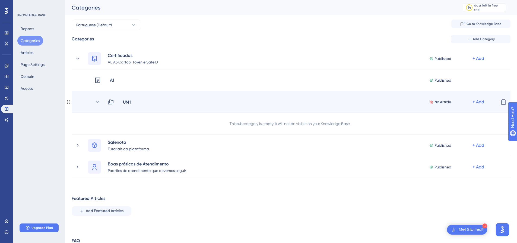
click at [128, 103] on div "UM1" at bounding box center [127, 102] width 8 height 7
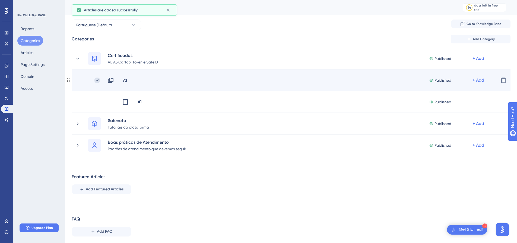
click at [96, 80] on icon at bounding box center [97, 80] width 5 height 5
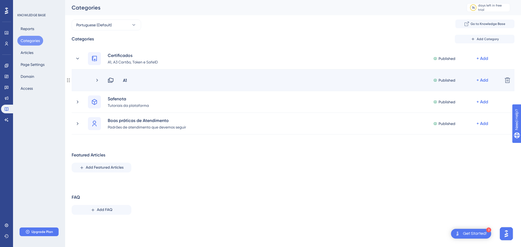
click at [94, 80] on div "A1 Published + Add" at bounding box center [287, 80] width 424 height 7
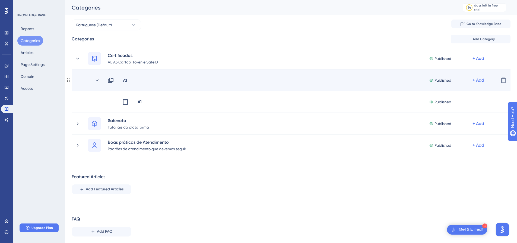
drag, startPoint x: 100, startPoint y: 79, endPoint x: 305, endPoint y: 74, distance: 205.4
click at [305, 74] on div "A1 Published + Add Delete" at bounding box center [291, 81] width 439 height 22
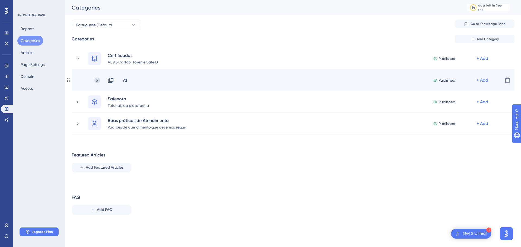
click at [97, 80] on icon at bounding box center [97, 80] width 2 height 3
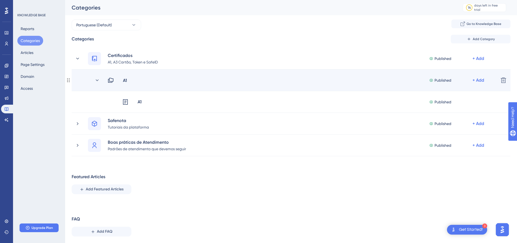
click at [112, 80] on icon at bounding box center [111, 80] width 7 height 7
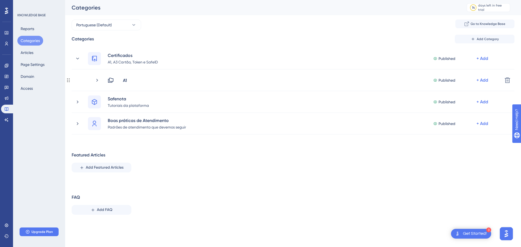
click at [112, 80] on icon at bounding box center [111, 80] width 7 height 7
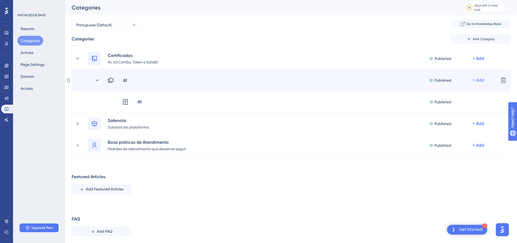
click at [477, 78] on div "+ Add" at bounding box center [479, 80] width 12 height 7
click at [273, 83] on div "A1 Published + Add Add Articles Add Articles" at bounding box center [301, 80] width 387 height 7
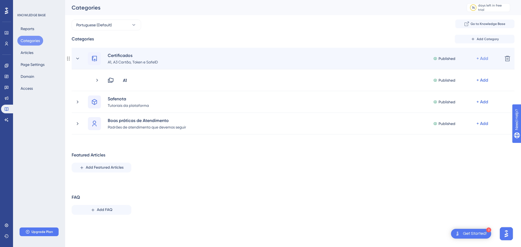
click at [479, 59] on div "+ Add" at bounding box center [483, 58] width 12 height 7
click at [459, 75] on span "Add a Subcategory" at bounding box center [459, 73] width 34 height 7
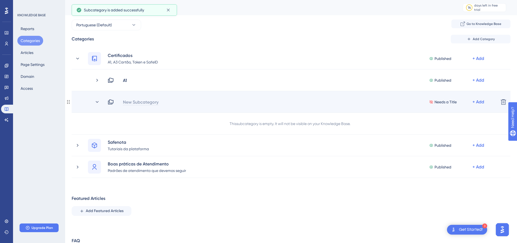
click at [150, 102] on div "New Subcategory" at bounding box center [141, 102] width 36 height 7
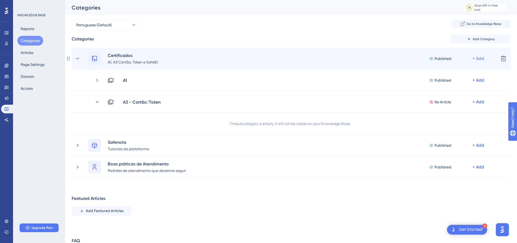
click at [481, 56] on div "+ Add" at bounding box center [479, 58] width 12 height 7
click at [466, 74] on span "Add a Subcategory" at bounding box center [455, 73] width 34 height 7
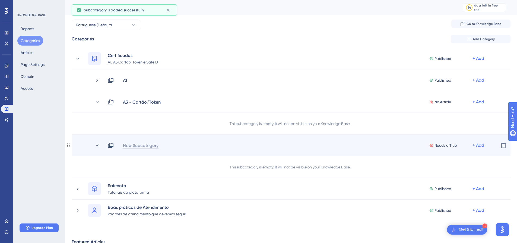
click at [137, 146] on div "New Subcategory" at bounding box center [141, 145] width 36 height 7
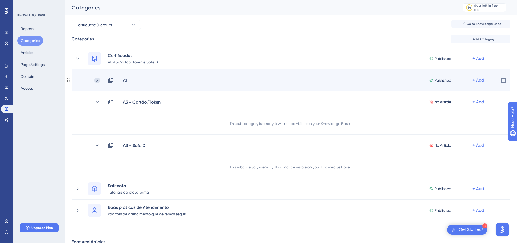
click at [97, 80] on icon at bounding box center [97, 80] width 5 height 5
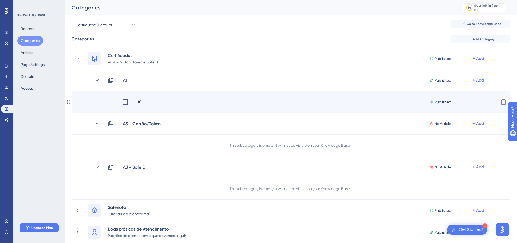
click at [136, 102] on div "A1" at bounding box center [132, 102] width 20 height 7
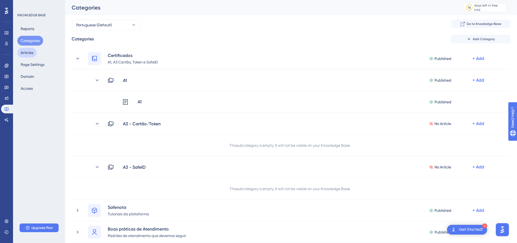
click at [27, 52] on button "Articles" at bounding box center [26, 53] width 19 height 10
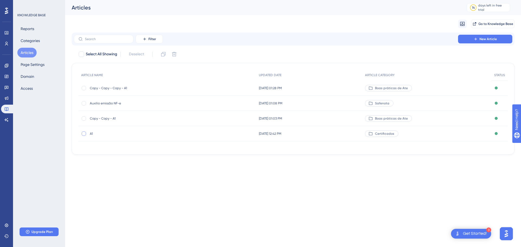
click at [85, 133] on div at bounding box center [84, 134] width 4 height 4
click at [166, 55] on icon at bounding box center [163, 54] width 5 height 5
checkbox input "false"
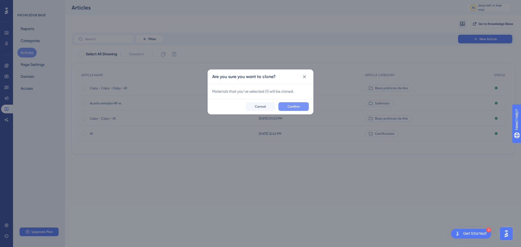
click at [297, 105] on span "Confirm" at bounding box center [294, 107] width 12 height 4
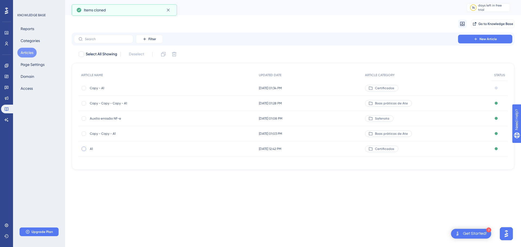
click at [85, 149] on div at bounding box center [84, 149] width 4 height 4
click at [82, 149] on div at bounding box center [84, 149] width 4 height 4
checkbox input "false"
click at [84, 88] on div at bounding box center [84, 88] width 4 height 4
click at [165, 52] on icon at bounding box center [163, 54] width 5 height 5
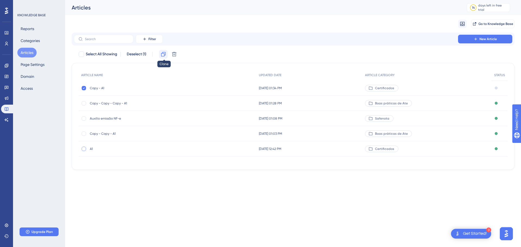
checkbox input "false"
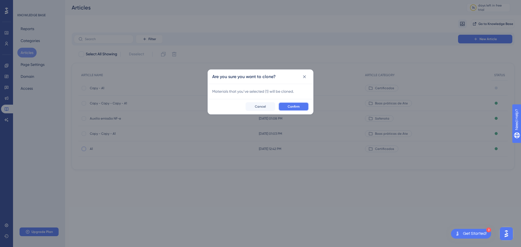
click at [284, 106] on button "Confirm" at bounding box center [294, 106] width 30 height 9
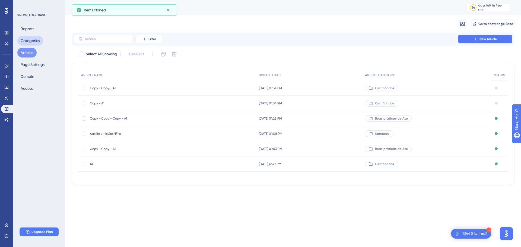
click at [32, 40] on button "Categories" at bounding box center [30, 41] width 26 height 10
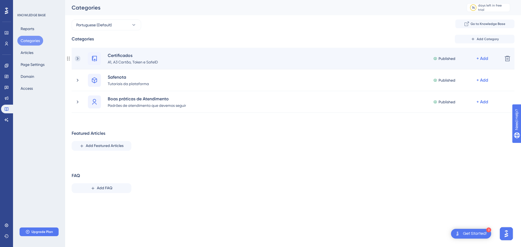
click at [78, 58] on icon at bounding box center [78, 58] width 2 height 3
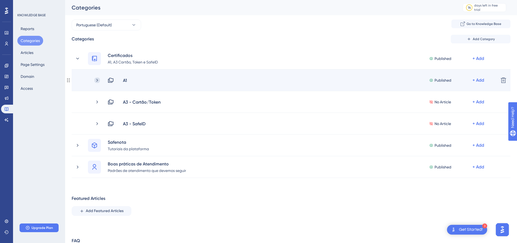
click at [95, 81] on icon at bounding box center [97, 80] width 5 height 5
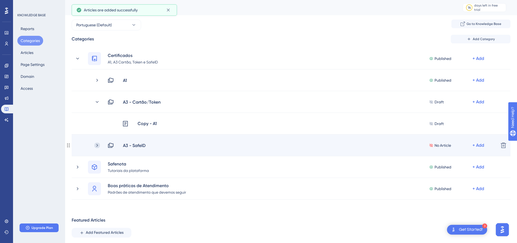
click at [98, 146] on icon at bounding box center [97, 145] width 2 height 3
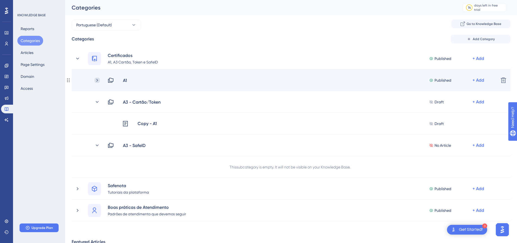
click at [96, 81] on icon at bounding box center [97, 80] width 5 height 5
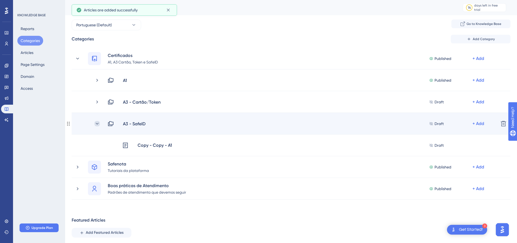
click at [98, 122] on icon at bounding box center [97, 123] width 5 height 5
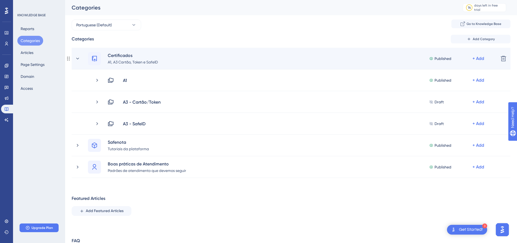
click at [74, 57] on div "Certificados A1, A3 Cartão, Token e SafeID Published + Add Delete" at bounding box center [291, 59] width 439 height 22
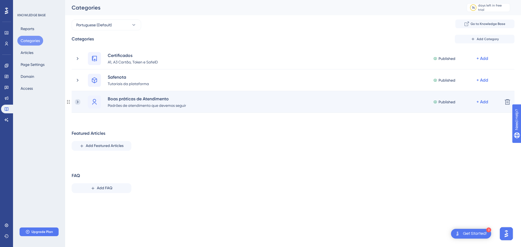
click at [79, 100] on icon at bounding box center [77, 101] width 5 height 5
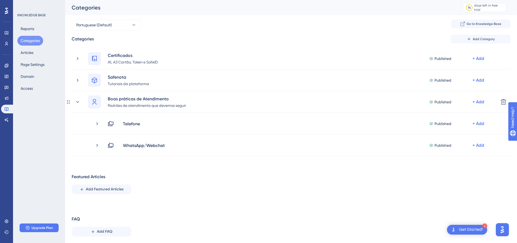
click at [79, 100] on icon at bounding box center [77, 101] width 5 height 5
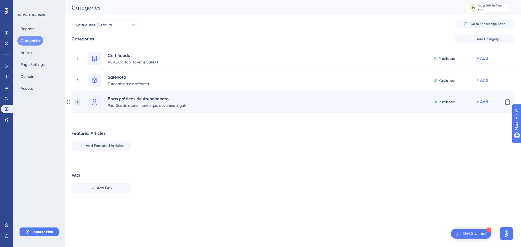
click at [80, 102] on icon at bounding box center [77, 101] width 5 height 5
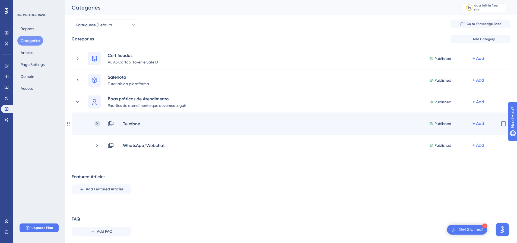
click at [99, 122] on icon at bounding box center [97, 123] width 5 height 5
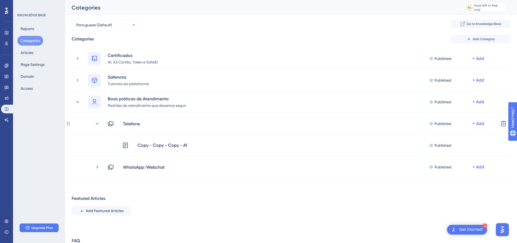
click at [99, 122] on icon at bounding box center [97, 123] width 5 height 5
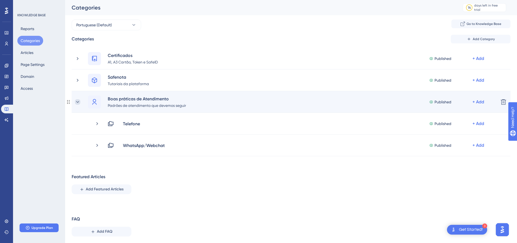
click at [80, 100] on icon at bounding box center [77, 101] width 5 height 5
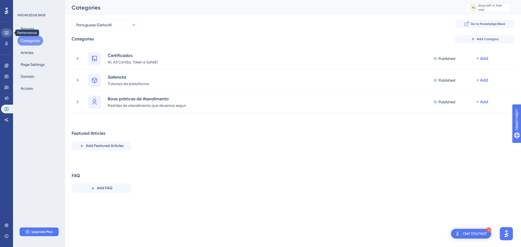
drag, startPoint x: 5, startPoint y: 34, endPoint x: 378, endPoint y: 1, distance: 373.7
click at [5, 34] on icon at bounding box center [6, 33] width 4 height 4
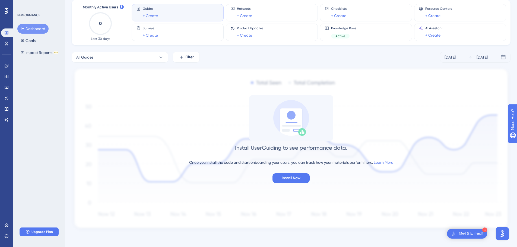
scroll to position [33, 0]
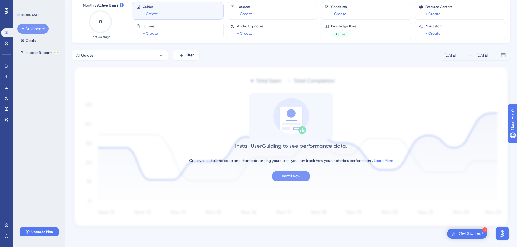
click at [300, 176] on span "Install Now" at bounding box center [291, 176] width 19 height 7
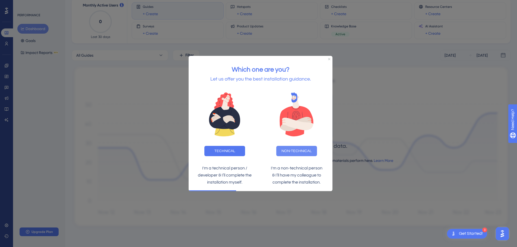
click at [303, 154] on button "NON-TECHNICAL" at bounding box center [296, 151] width 41 height 10
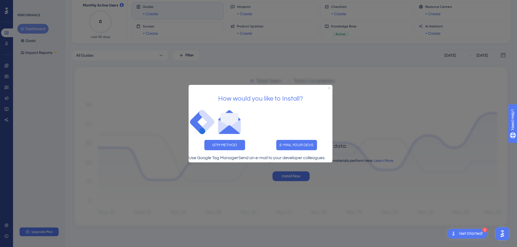
click at [328, 87] on icon "Close Preview" at bounding box center [329, 88] width 2 height 2
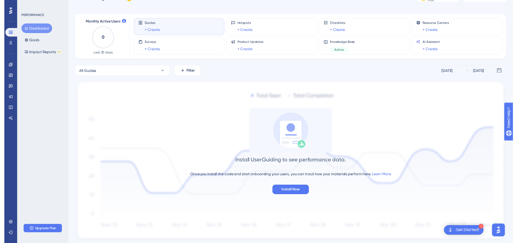
scroll to position [0, 0]
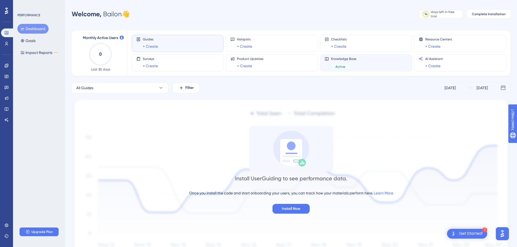
click at [360, 60] on div "Knowledge Base Active" at bounding box center [366, 63] width 83 height 12
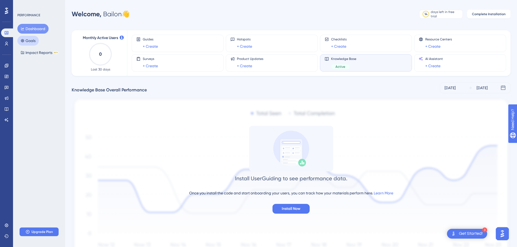
click at [31, 42] on button "Goals" at bounding box center [27, 41] width 21 height 10
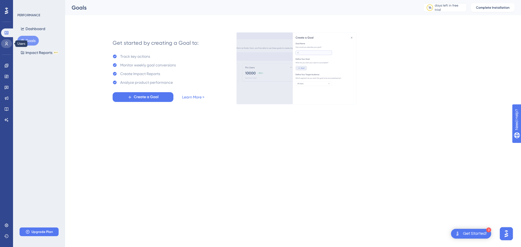
click at [7, 43] on icon at bounding box center [6, 44] width 4 height 4
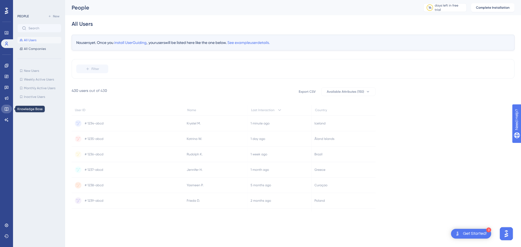
click at [5, 108] on icon at bounding box center [7, 110] width 4 height 4
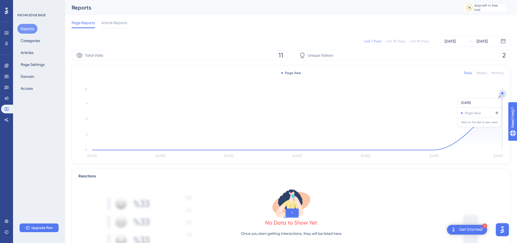
click at [503, 96] on circle at bounding box center [502, 93] width 4 height 4
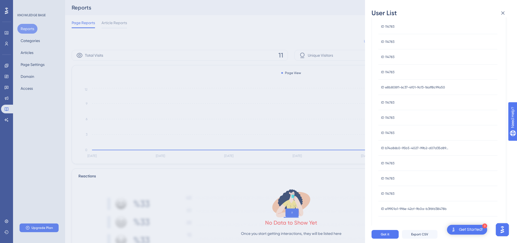
click at [169, 126] on div "User List Sep 5, 2025 USER ID ID 114783 ID 114783 ID 114783 ID 114783 ID 114783…" at bounding box center [258, 121] width 517 height 243
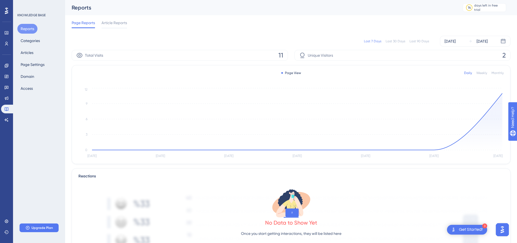
click at [336, 53] on div "Unique Visitors 2" at bounding box center [403, 55] width 216 height 11
click at [316, 57] on span "Unique Visitors" at bounding box center [320, 55] width 25 height 7
click at [373, 54] on div "Unique Visitors 2" at bounding box center [403, 55] width 216 height 11
click at [35, 51] on button "Articles" at bounding box center [26, 53] width 19 height 10
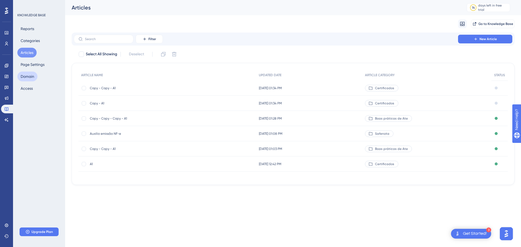
click at [33, 80] on button "Domain" at bounding box center [27, 77] width 20 height 10
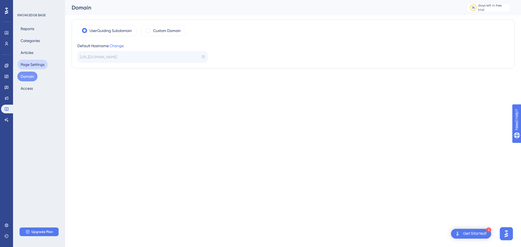
click at [37, 65] on button "Page Settings" at bounding box center [32, 65] width 30 height 10
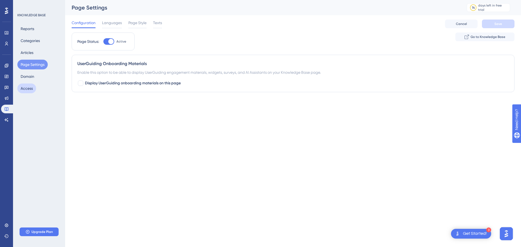
click at [34, 89] on button "Access" at bounding box center [26, 89] width 19 height 10
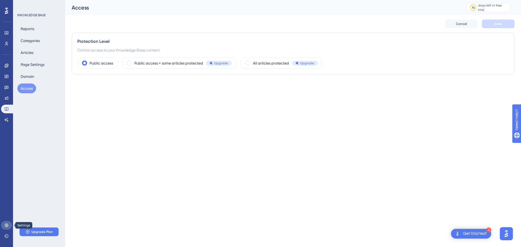
click at [6, 226] on icon at bounding box center [6, 225] width 4 height 4
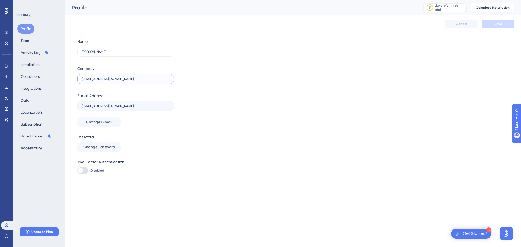
click at [121, 79] on input "mandaprabailon@gmail.com" at bounding box center [125, 79] width 87 height 4
click at [124, 79] on input "mandaprabailon@gmail.com" at bounding box center [125, 79] width 87 height 4
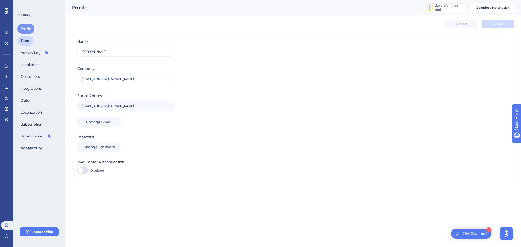
click at [33, 42] on button "Team" at bounding box center [25, 41] width 16 height 10
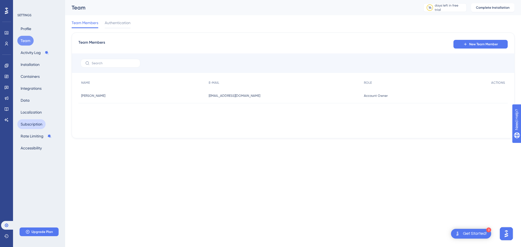
click at [32, 123] on button "Subscription" at bounding box center [31, 124] width 28 height 10
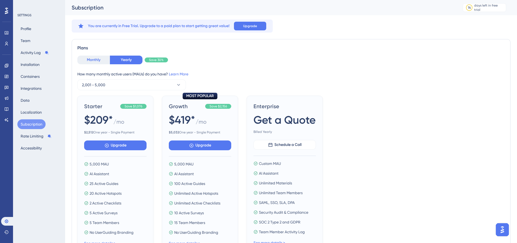
click at [96, 61] on button "Monthly" at bounding box center [93, 60] width 33 height 9
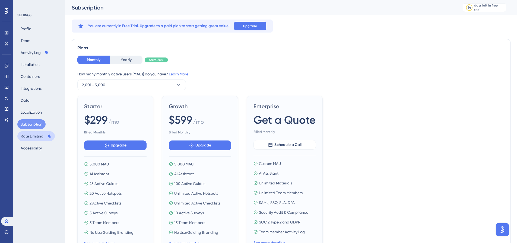
click at [28, 137] on button "Rate Limiting" at bounding box center [35, 136] width 37 height 10
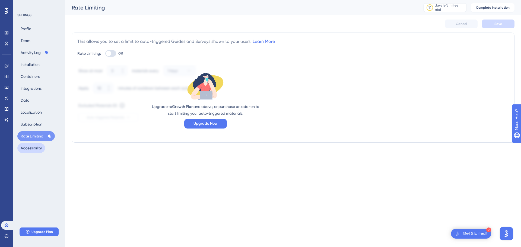
click at [33, 150] on button "Accessibility" at bounding box center [31, 148] width 28 height 10
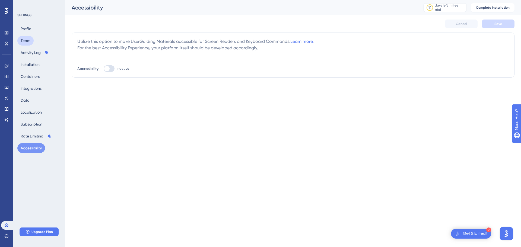
click at [31, 41] on button "Team" at bounding box center [25, 41] width 16 height 10
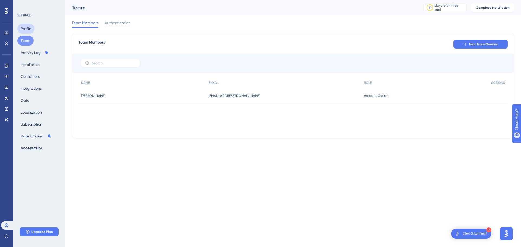
click at [23, 26] on button "Profile" at bounding box center [25, 29] width 17 height 10
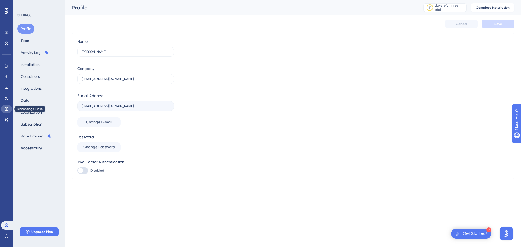
click at [6, 110] on icon at bounding box center [6, 109] width 4 height 4
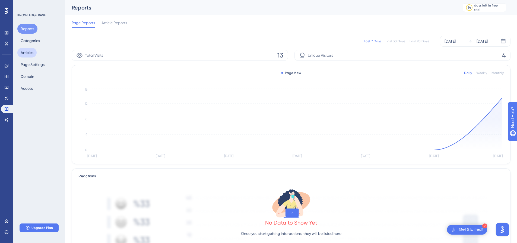
click at [31, 52] on button "Articles" at bounding box center [26, 53] width 19 height 10
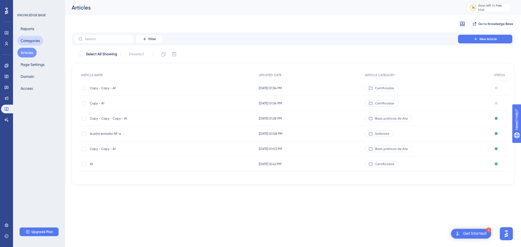
click at [33, 42] on button "Categories" at bounding box center [30, 41] width 26 height 10
